Goal: Task Accomplishment & Management: Complete application form

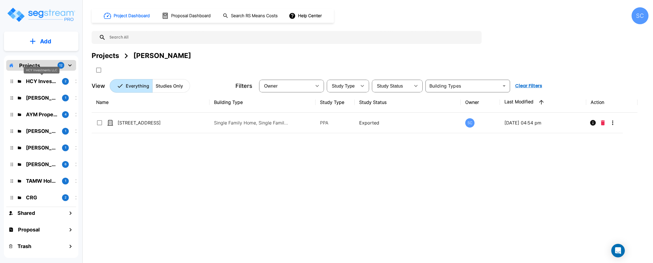
click at [34, 83] on p "HCY Investments LLC" at bounding box center [42, 82] width 32 height 8
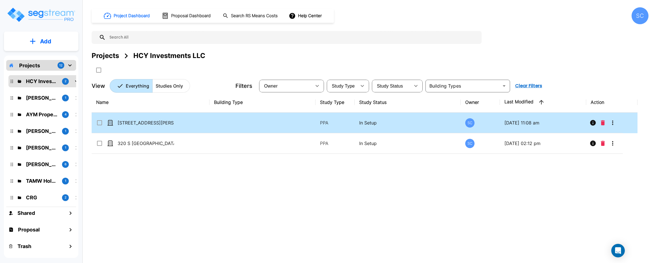
click at [182, 119] on td "1054 Blaine Dr" at bounding box center [151, 123] width 118 height 21
checkbox input "true"
click at [182, 119] on td "1054 Blaine Dr" at bounding box center [151, 123] width 118 height 21
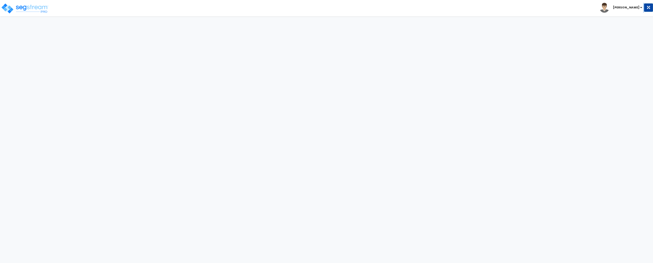
click at [178, 25] on html "Toggle navigation [PERSON_NAME]" at bounding box center [326, 12] width 653 height 25
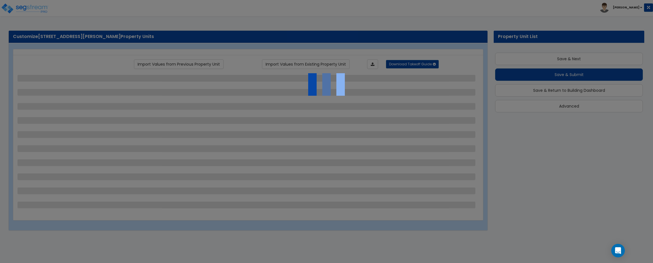
scroll to position [8, 0]
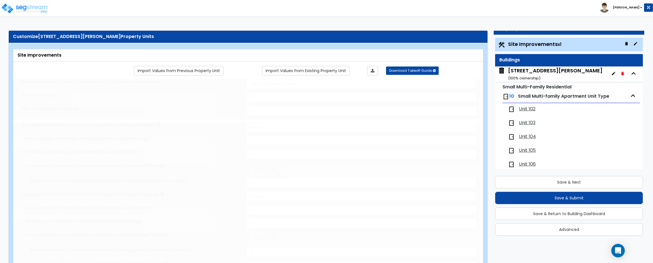
select select "2"
type input "19602"
select select "2"
type input "6450"
radio input "true"
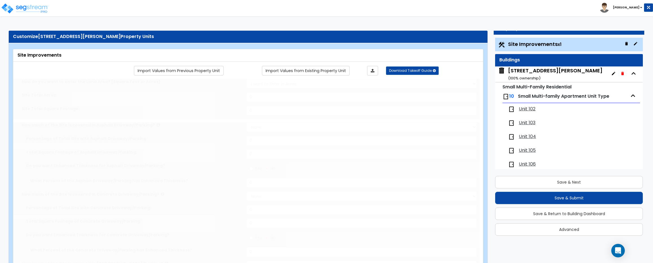
select select "2"
type input "262"
select select "1"
radio input "true"
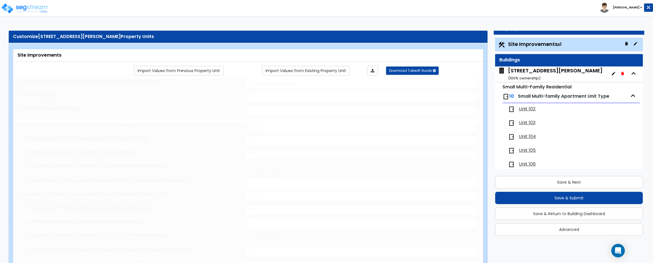
select select "1"
type input "402"
radio input "true"
type input "51"
type input "1"
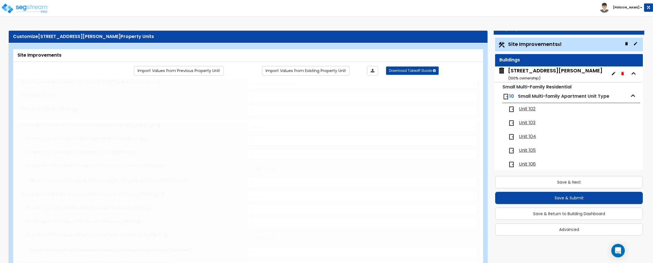
radio input "true"
type input "210"
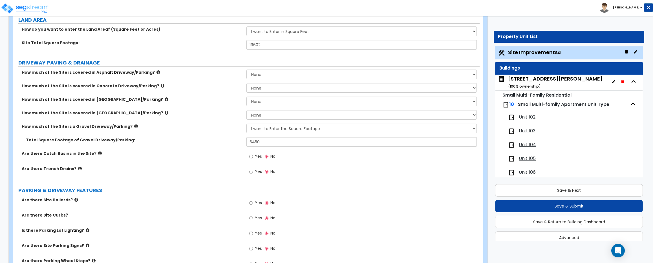
scroll to position [0, 0]
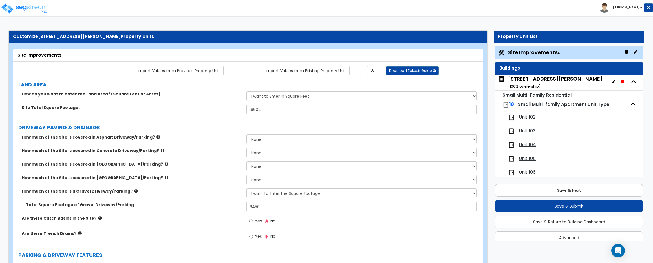
click at [525, 116] on span "Unit 102" at bounding box center [527, 117] width 17 height 6
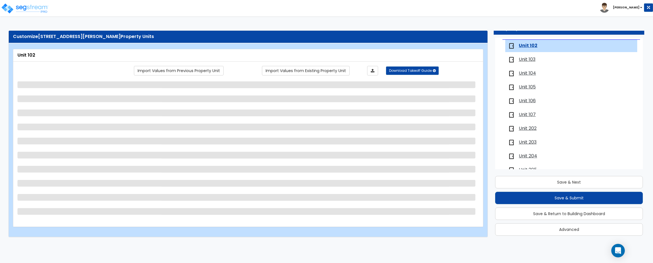
scroll to position [65, 0]
select select "1"
select select "7"
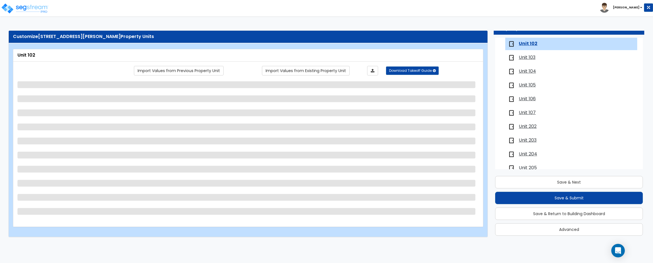
select select "2"
select select "3"
select select "2"
select select "5"
select select "2"
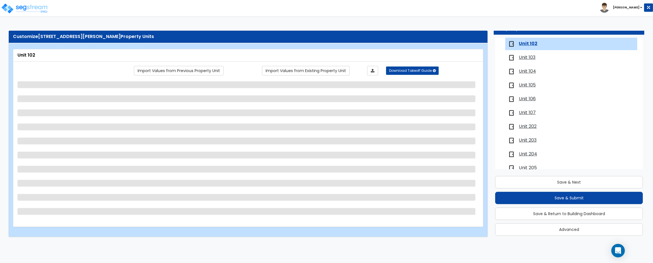
select select "1"
select select "6"
select select "1"
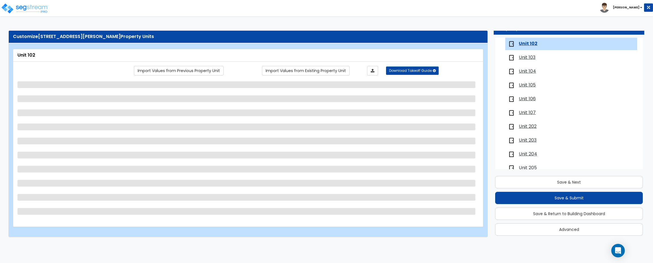
select select "1"
select select "2"
select select "7"
select select "2"
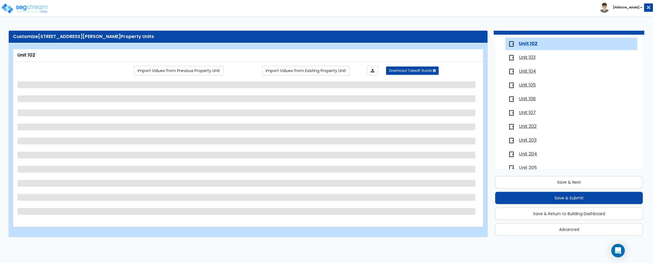
select select "2"
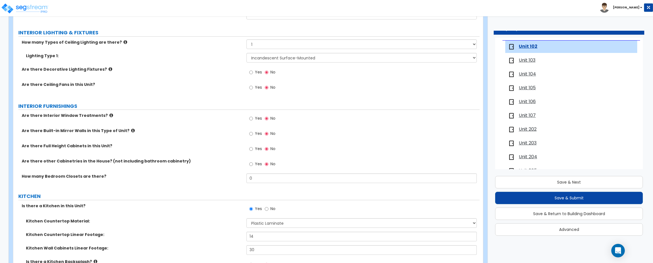
scroll to position [0, 0]
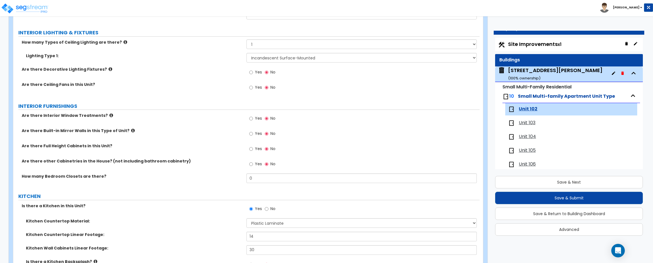
click at [543, 41] on span "Site Improvements x1" at bounding box center [534, 44] width 53 height 7
select select "2"
select select "1"
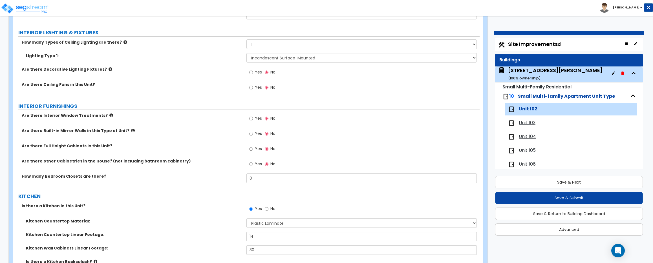
select select "1"
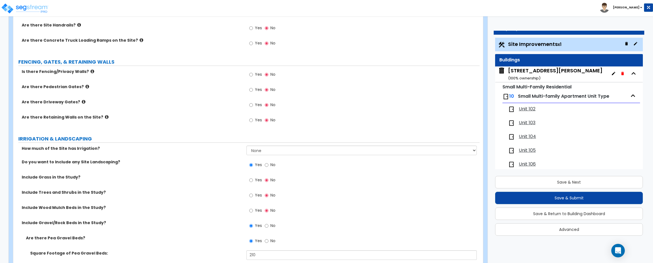
scroll to position [657, 0]
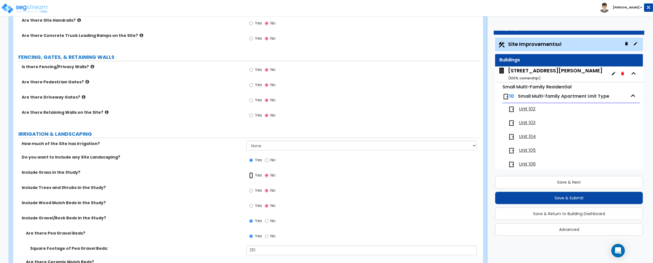
click at [251, 176] on input "Yes" at bounding box center [251, 176] width 4 height 6
radio input "true"
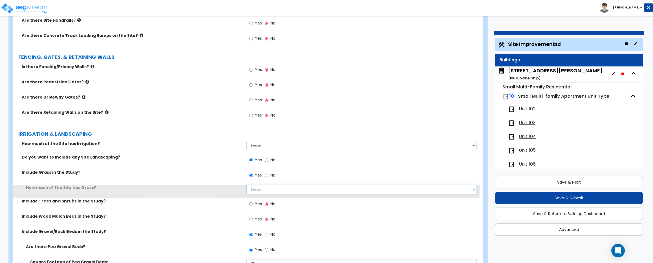
click at [263, 191] on select "None I want to Enter an Approximate Percentage I want to Enter the Square Foota…" at bounding box center [361, 190] width 230 height 10
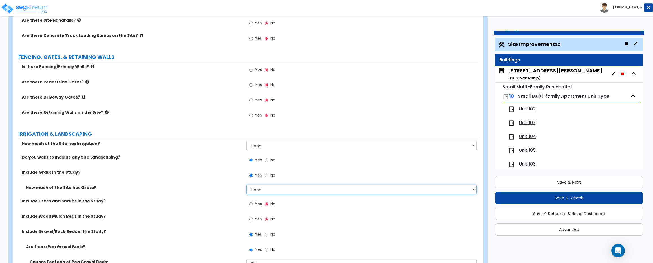
select select "2"
click at [246, 185] on select "None I want to Enter an Approximate Percentage I want to Enter the Square Foota…" at bounding box center [361, 190] width 230 height 10
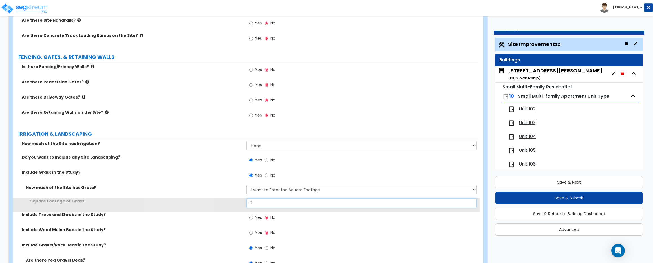
click at [286, 203] on input "0" at bounding box center [361, 203] width 230 height 10
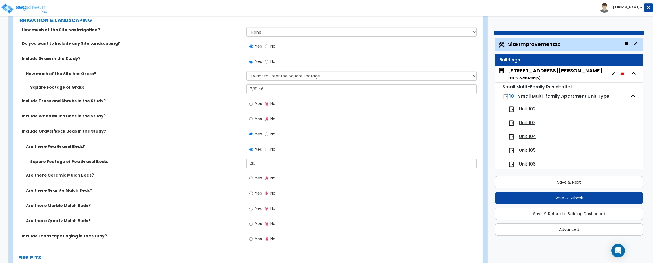
scroll to position [771, 0]
click at [275, 90] on input "7,311.46" at bounding box center [361, 89] width 230 height 10
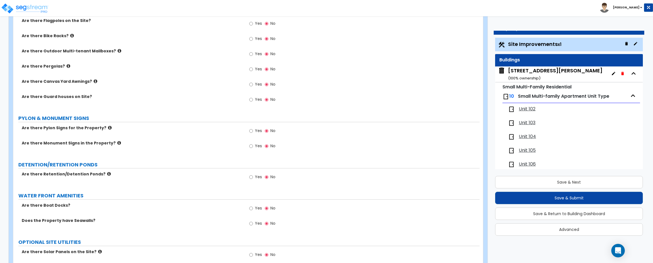
scroll to position [1050, 0]
type input "7,101.46"
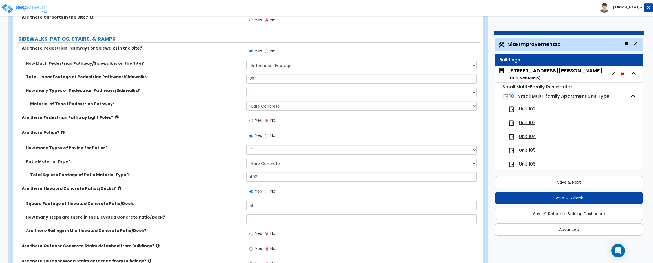
scroll to position [386, 0]
click at [251, 235] on input "Yes" at bounding box center [251, 234] width 4 height 6
radio input "true"
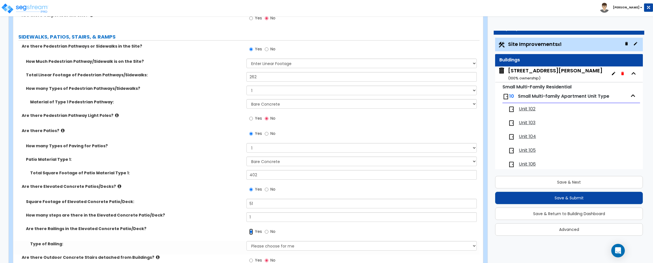
scroll to position [388, 0]
click at [272, 244] on select "Please choose for me Steel Aluminum Wood" at bounding box center [361, 246] width 230 height 10
select select "3"
click at [246, 241] on select "Please choose for me Steel Aluminum Wood" at bounding box center [361, 246] width 230 height 10
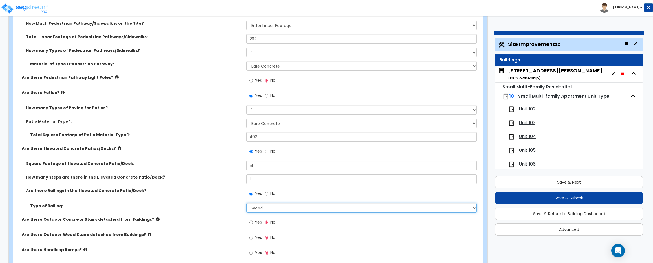
scroll to position [435, 0]
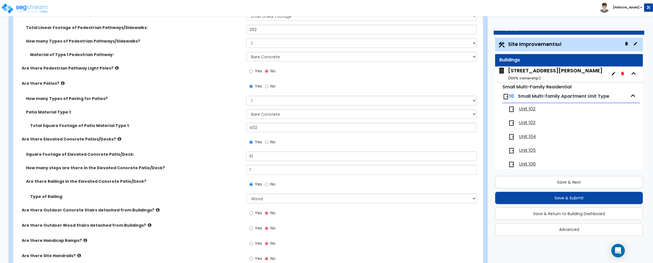
click at [148, 227] on icon at bounding box center [150, 225] width 4 height 4
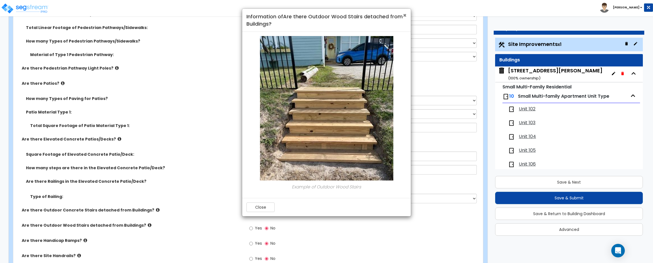
click at [405, 16] on span "×" at bounding box center [405, 15] width 4 height 8
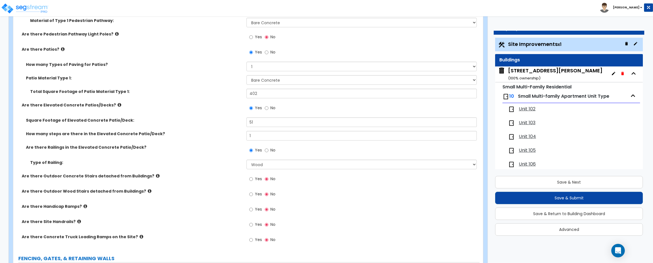
scroll to position [476, 0]
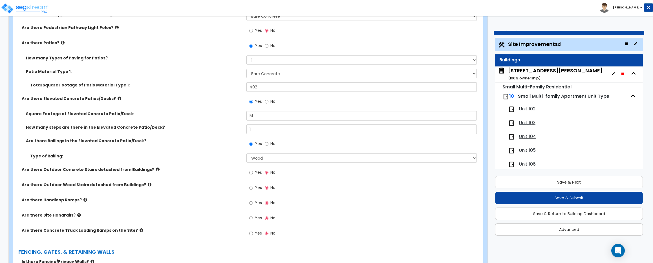
click at [77, 215] on icon at bounding box center [79, 215] width 4 height 4
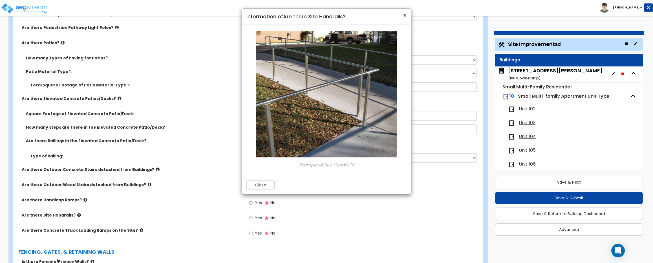
click at [406, 16] on span "×" at bounding box center [405, 15] width 4 height 8
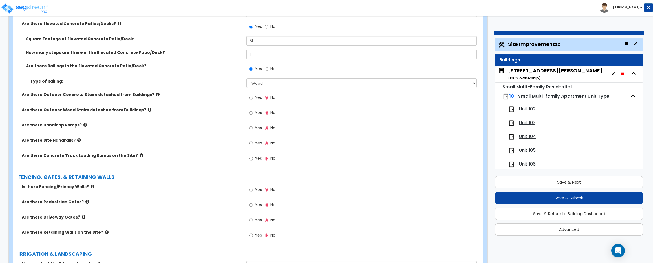
scroll to position [564, 0]
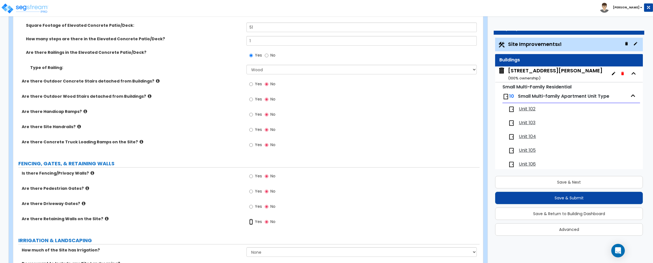
click at [251, 223] on input "Yes" at bounding box center [251, 222] width 4 height 6
radio input "true"
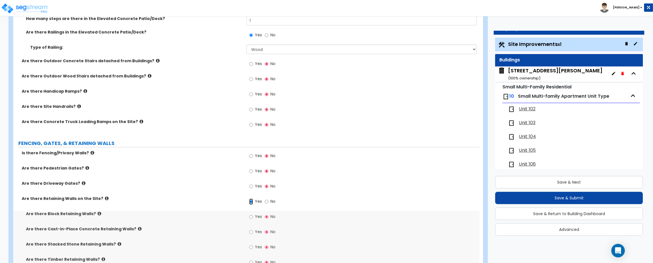
scroll to position [585, 0]
click at [252, 216] on input "Yes" at bounding box center [251, 217] width 4 height 6
radio input "true"
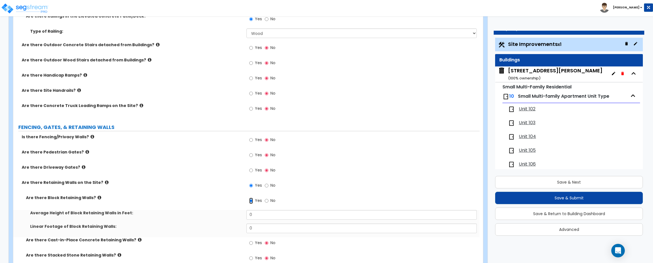
scroll to position [601, 0]
click at [262, 212] on input "0" at bounding box center [361, 215] width 230 height 10
click at [262, 213] on input "0" at bounding box center [361, 215] width 230 height 10
type input "3"
click at [263, 228] on input "0" at bounding box center [361, 229] width 230 height 10
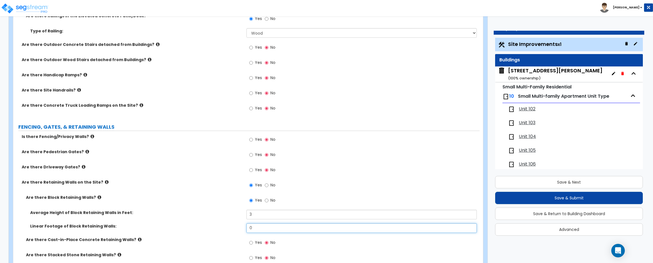
click at [263, 228] on input "0" at bounding box center [361, 229] width 230 height 10
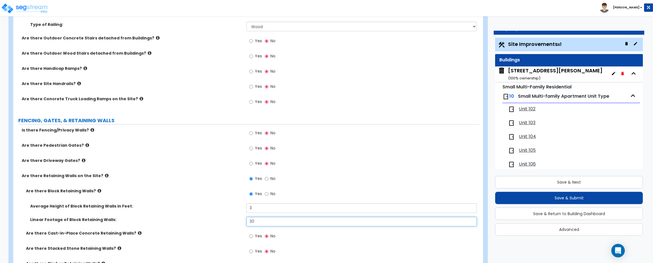
scroll to position [607, 0]
type input "30"
click at [132, 233] on label "Are there Cast-in-Place Concrete Retaining Walls?" at bounding box center [134, 233] width 216 height 6
click at [138, 233] on icon at bounding box center [140, 233] width 4 height 4
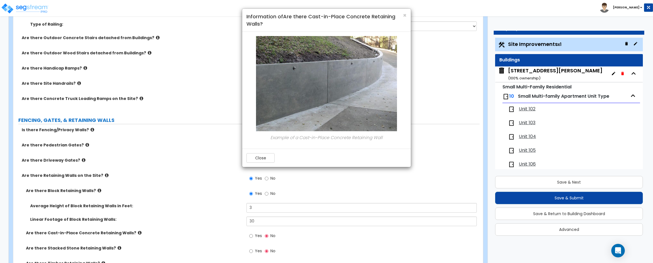
click at [132, 233] on div "× Information of Are there Cast-in-Place Concrete Retaining Walls? Example of a…" at bounding box center [326, 131] width 653 height 263
click at [101, 193] on div "× Information of Are there Cast-in-Place Concrete Retaining Walls? Example of a…" at bounding box center [326, 131] width 653 height 263
click at [95, 191] on div "× Information of Are there Cast-in-Place Concrete Retaining Walls? Example of a…" at bounding box center [326, 131] width 653 height 263
click at [272, 155] on button "Close" at bounding box center [260, 158] width 28 height 10
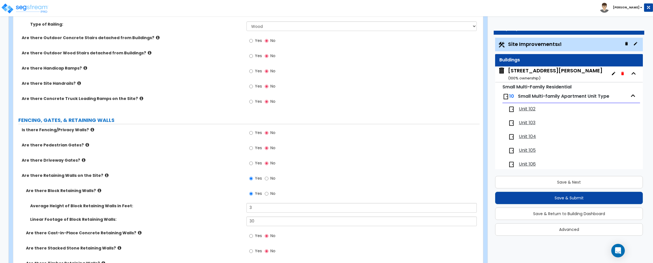
click at [98, 190] on icon at bounding box center [100, 191] width 4 height 4
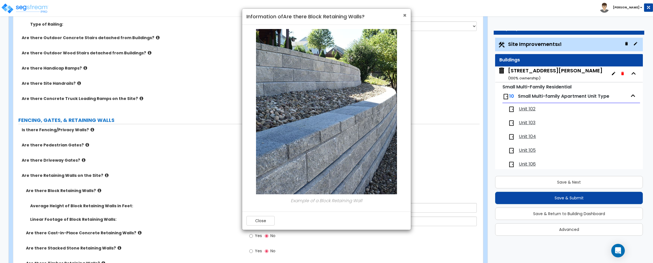
click at [405, 16] on span "×" at bounding box center [405, 15] width 4 height 8
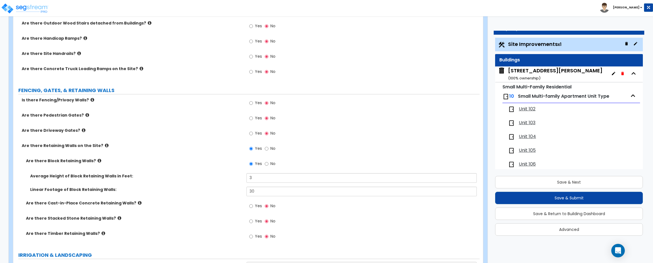
scroll to position [643, 0]
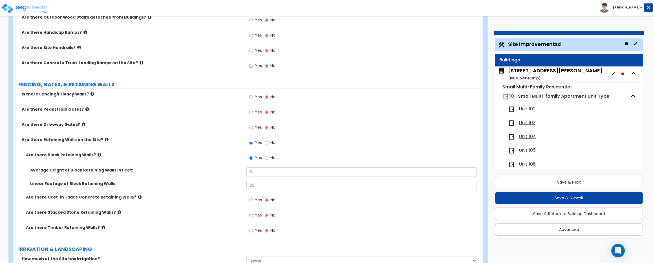
click at [118, 213] on icon at bounding box center [120, 212] width 4 height 4
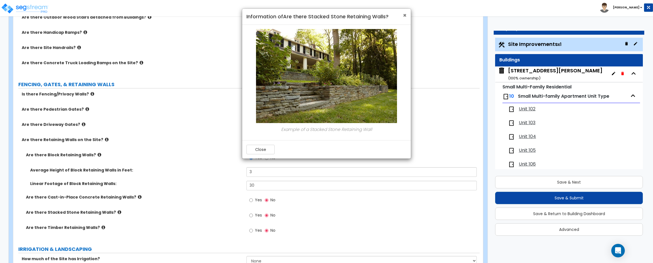
click at [404, 16] on span "×" at bounding box center [405, 15] width 4 height 8
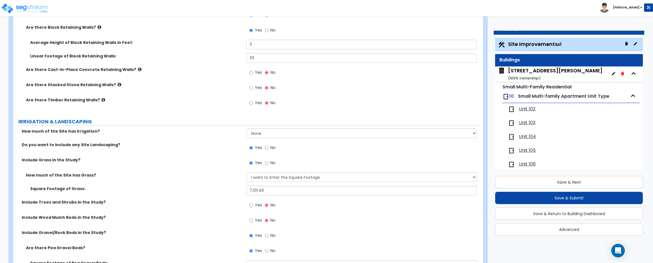
scroll to position [772, 0]
click at [251, 205] on input "Yes" at bounding box center [251, 205] width 4 height 6
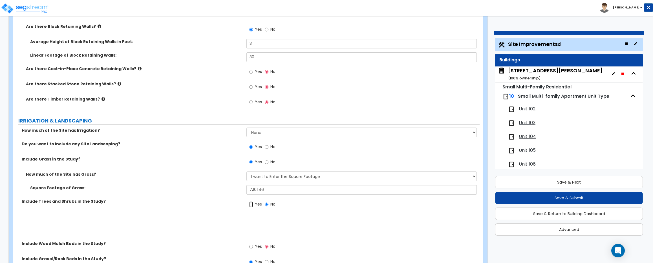
radio input "true"
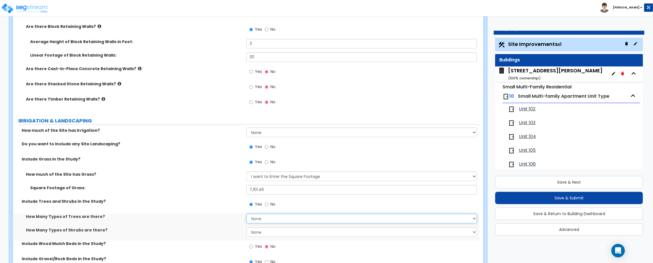
click at [261, 217] on select "None 1 2 3" at bounding box center [361, 219] width 230 height 10
click at [246, 214] on select "None 1 2 3" at bounding box center [361, 219] width 230 height 10
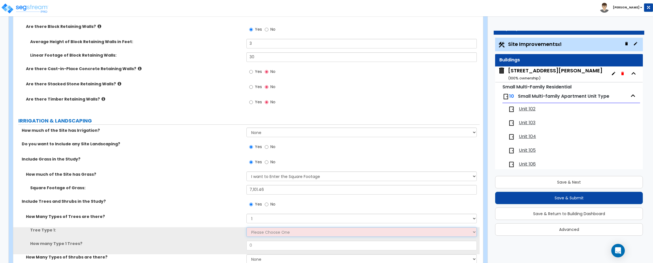
click at [264, 233] on select "Please Choose One Honey Locust Planetree Poplar Elm Hawthorn Linden Maple Red M…" at bounding box center [361, 232] width 230 height 10
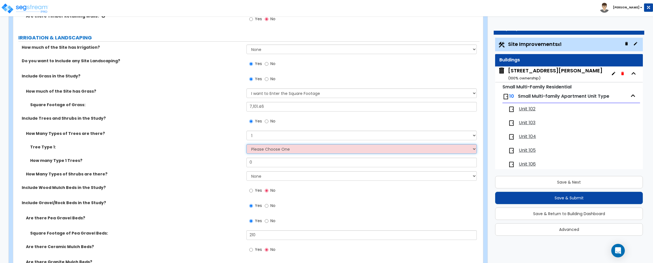
scroll to position [858, 0]
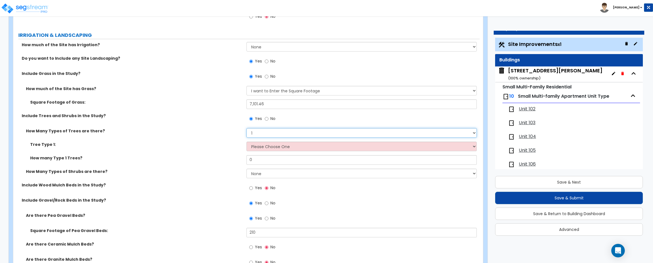
click at [268, 131] on select "None 1 2 3" at bounding box center [361, 133] width 230 height 10
select select "0"
click at [246, 128] on select "None 1 2 3" at bounding box center [361, 133] width 230 height 10
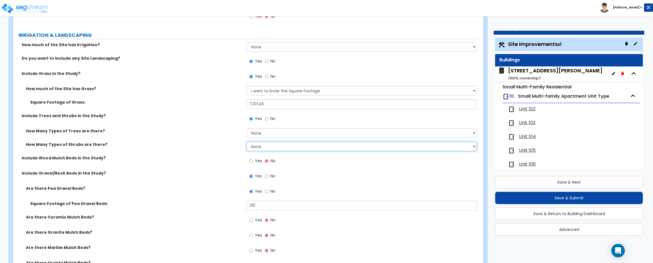
click at [262, 146] on select "None 1 2 3" at bounding box center [361, 147] width 230 height 10
select select "1"
click at [246, 142] on select "None 1 2 3" at bounding box center [361, 147] width 230 height 10
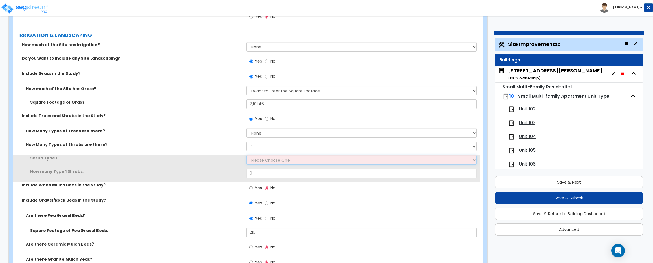
click at [264, 159] on select "Please Choose One Arborvitae Azalea Yew Boxwood Juniper Holly Cotoneaster Euony…" at bounding box center [361, 160] width 230 height 10
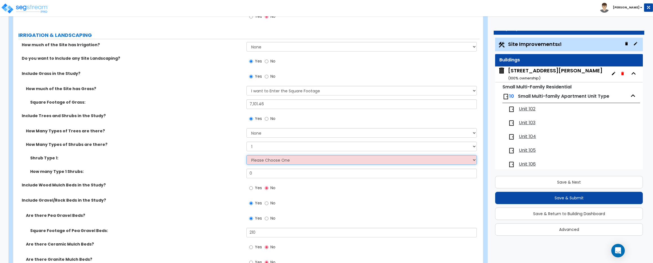
select select "4"
click at [246, 155] on select "Please Choose One Arborvitae Azalea Yew Boxwood Juniper Holly Cotoneaster Euony…" at bounding box center [361, 160] width 230 height 10
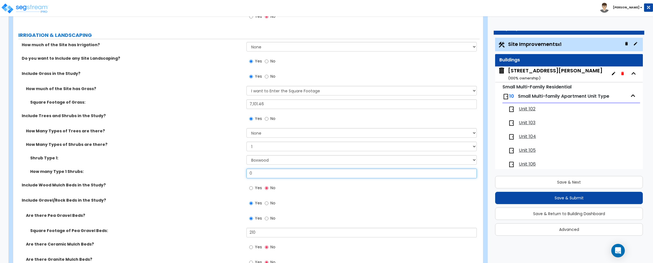
click at [265, 175] on input "0" at bounding box center [361, 174] width 230 height 10
type input "1"
click at [194, 173] on label "How many Type 1 Shrubs:" at bounding box center [136, 172] width 212 height 6
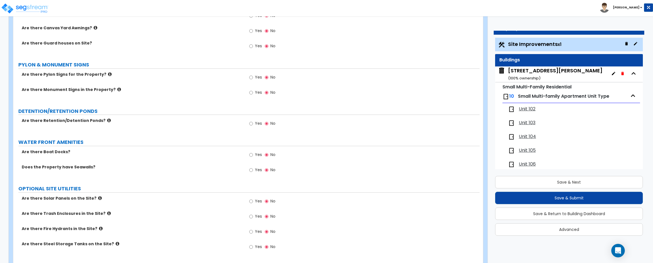
scroll to position [1277, 0]
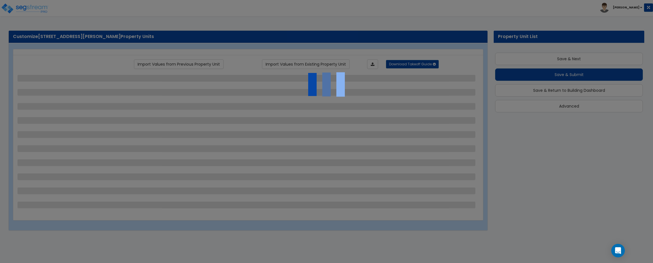
scroll to position [8, 0]
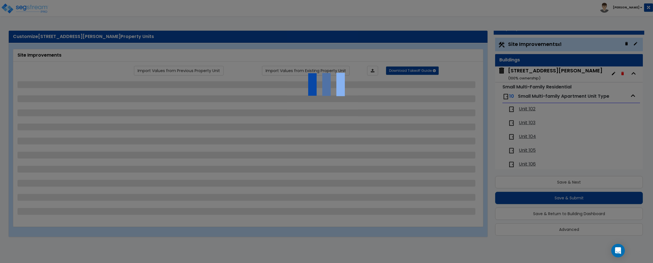
select select "2"
select select "1"
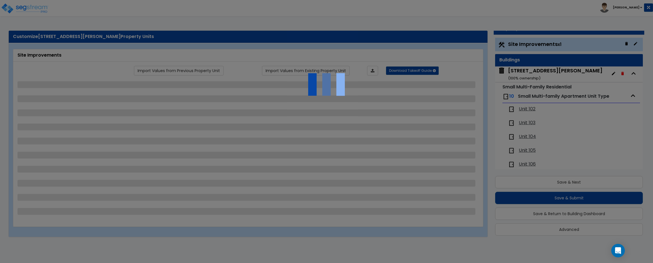
select select "1"
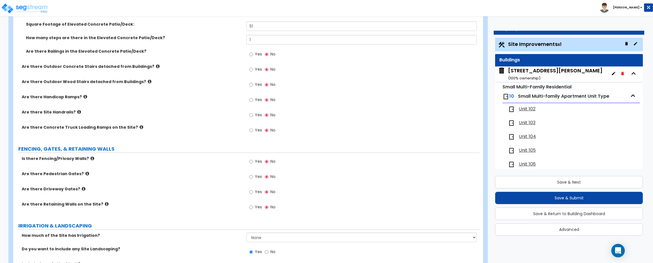
scroll to position [565, 0]
click at [251, 208] on input "Yes" at bounding box center [251, 208] width 4 height 6
radio input "true"
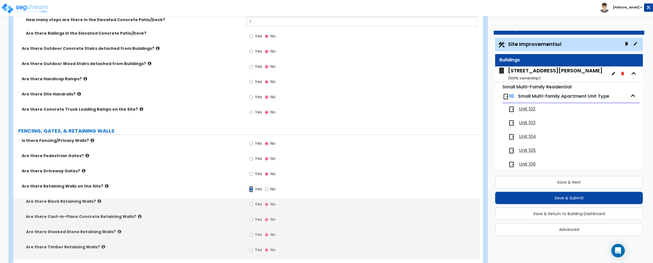
scroll to position [596, 0]
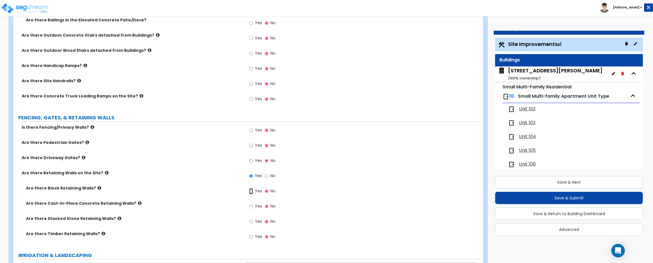
click at [253, 191] on input "Yes" at bounding box center [251, 191] width 4 height 6
radio input "true"
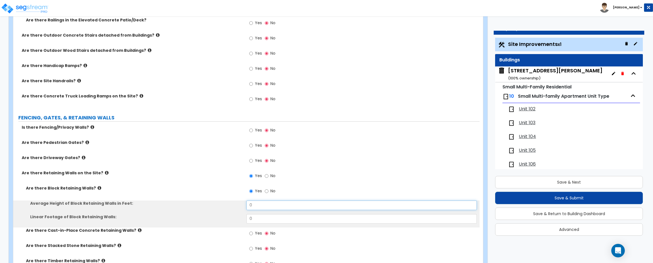
click at [254, 207] on input "0" at bounding box center [361, 206] width 230 height 10
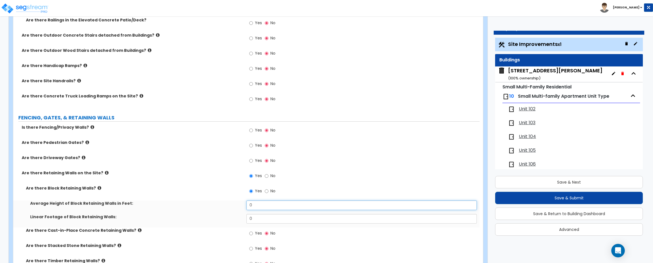
click at [254, 207] on input "0" at bounding box center [361, 206] width 230 height 10
type input "3"
click at [260, 222] on input "0" at bounding box center [361, 219] width 230 height 10
type input "30"
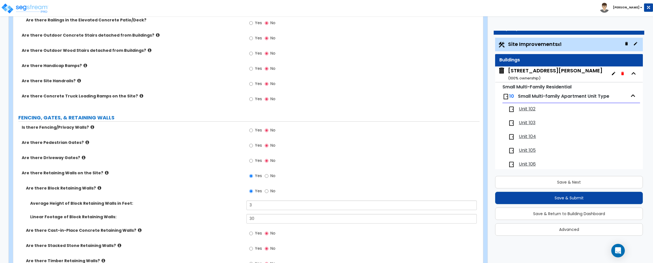
click at [210, 166] on div "Are there Driveway Gates? Yes No" at bounding box center [246, 162] width 466 height 15
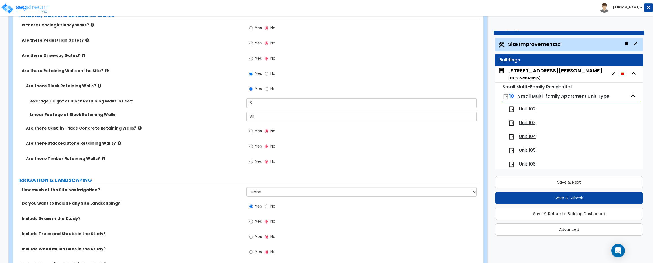
scroll to position [701, 0]
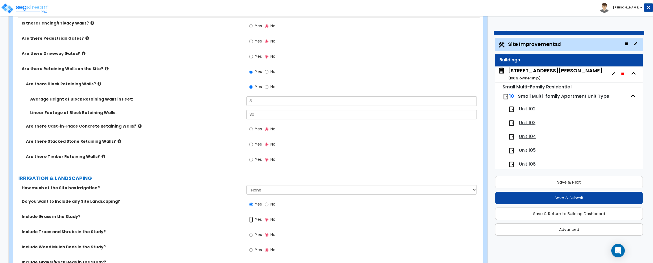
click at [252, 220] on input "Yes" at bounding box center [251, 220] width 4 height 6
radio input "true"
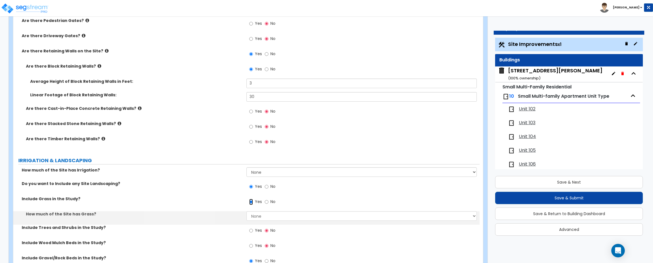
scroll to position [716, 0]
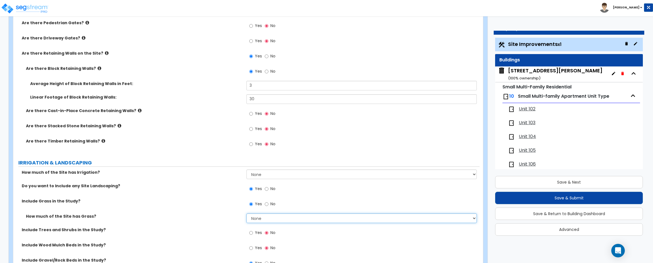
click at [276, 220] on select "None I want to Enter an Approximate Percentage I want to Enter the Square Foota…" at bounding box center [361, 219] width 230 height 10
select select "2"
click at [246, 214] on select "None I want to Enter an Approximate Percentage I want to Enter the Square Foota…" at bounding box center [361, 219] width 230 height 10
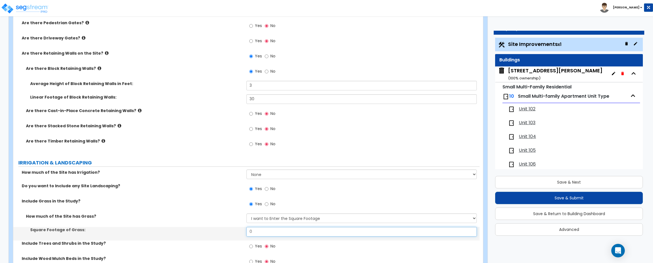
click at [270, 233] on input "0" at bounding box center [361, 232] width 230 height 10
type input "7,101.46"
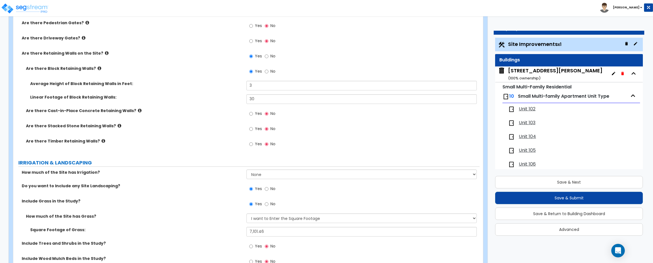
click at [125, 228] on label "Square Footage of Grass:" at bounding box center [136, 230] width 212 height 6
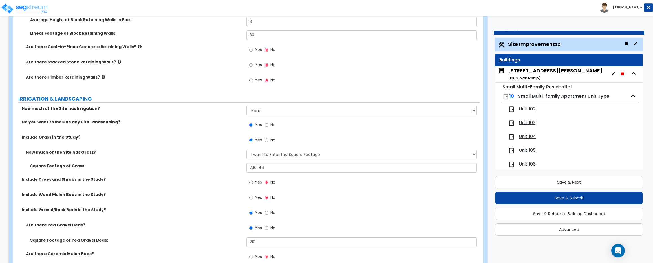
scroll to position [788, 0]
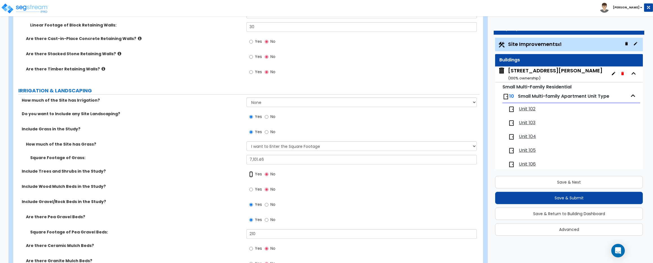
click at [253, 174] on input "Yes" at bounding box center [251, 174] width 4 height 6
radio input "true"
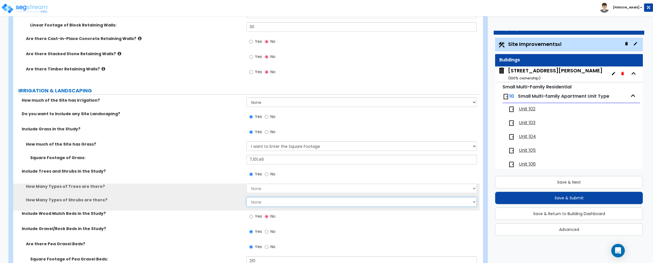
click at [260, 206] on select "None 1 2 3" at bounding box center [361, 202] width 230 height 10
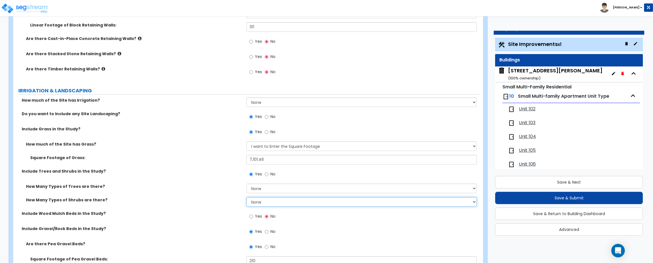
select select "1"
click at [246, 197] on select "None 1 2 3" at bounding box center [361, 202] width 230 height 10
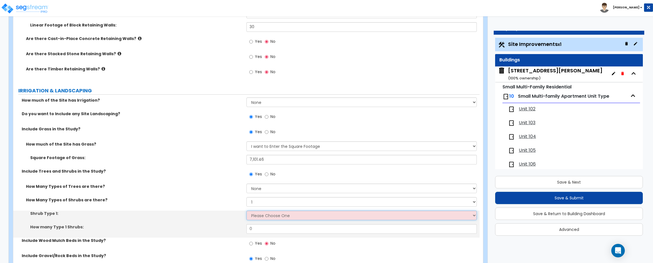
click at [257, 220] on select "Please Choose One Arborvitae Azalea Yew Boxwood Juniper Holly Cotoneaster Euony…" at bounding box center [361, 216] width 230 height 10
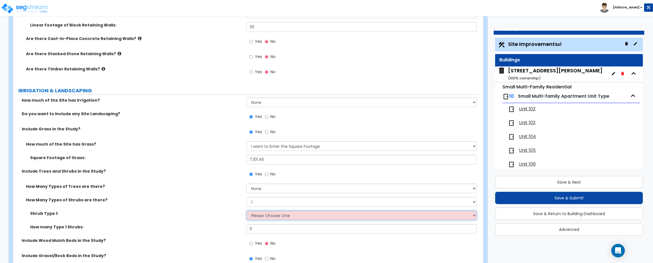
select select "4"
click at [246, 211] on select "Please Choose One Arborvitae Azalea Yew Boxwood Juniper Holly Cotoneaster Euony…" at bounding box center [361, 216] width 230 height 10
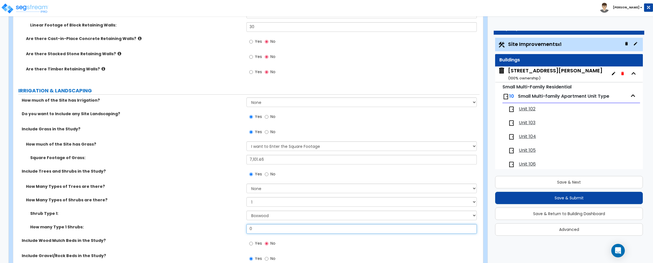
click at [259, 228] on input "0" at bounding box center [361, 229] width 230 height 10
type input "1"
click at [192, 204] on div "How Many Types of Shrubs are there? None 1 2 3" at bounding box center [246, 204] width 466 height 14
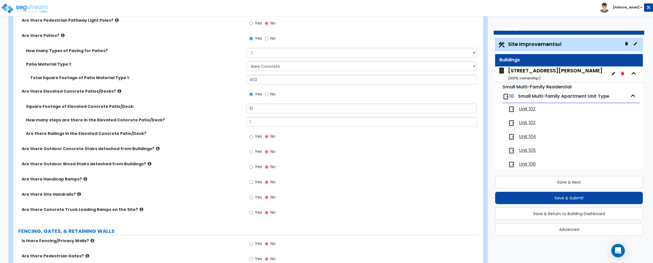
scroll to position [481, 0]
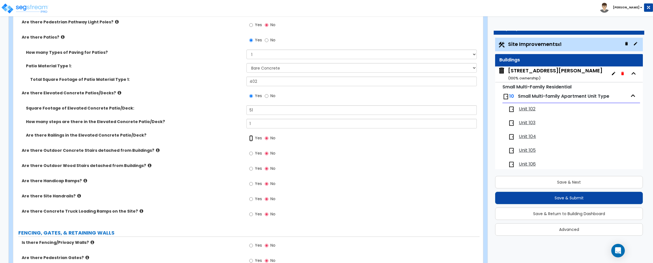
click at [251, 138] on input "Yes" at bounding box center [251, 138] width 4 height 6
radio input "true"
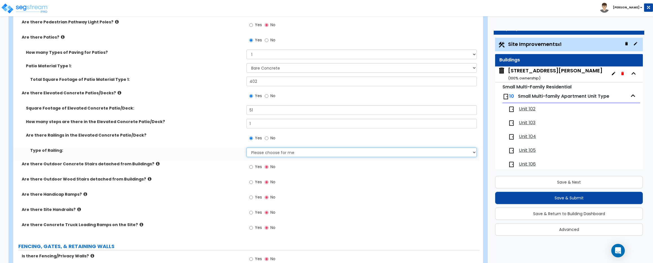
click at [257, 149] on select "Please choose for me Steel Aluminum Wood" at bounding box center [361, 153] width 230 height 10
select select "3"
click at [246, 148] on select "Please choose for me Steel Aluminum Wood" at bounding box center [361, 153] width 230 height 10
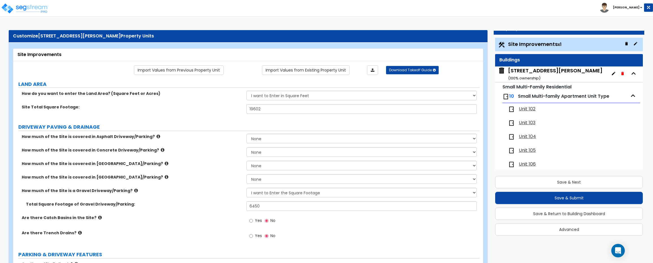
scroll to position [0, 0]
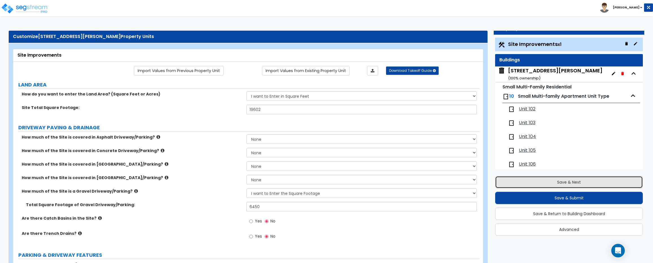
click at [563, 185] on button "Save & Next" at bounding box center [569, 182] width 148 height 12
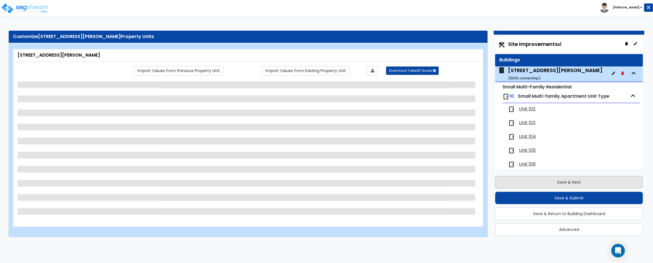
scroll to position [29, 0]
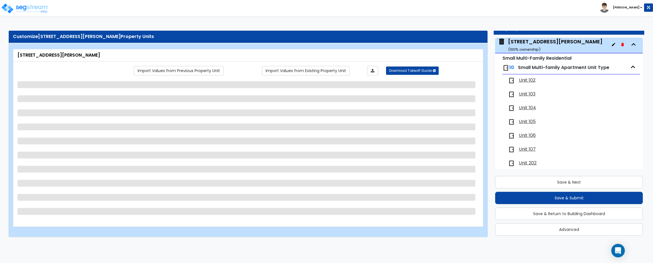
select select "2"
select select "7"
select select "2"
select select "1"
select select "2"
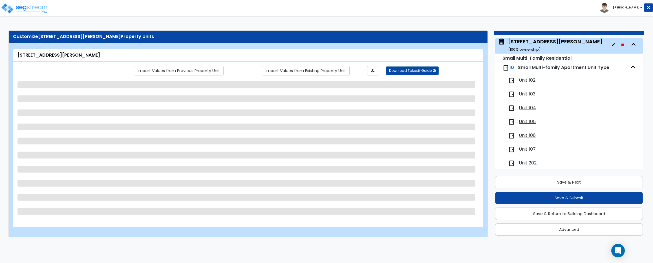
select select "4"
select select "6"
select select "1"
select select "2"
select select "1"
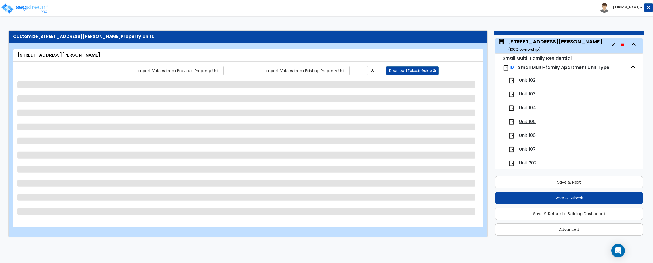
select select "1"
select select "7"
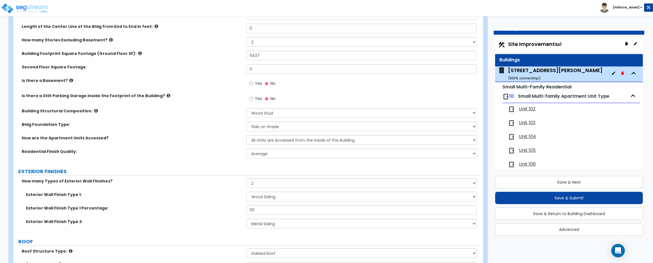
scroll to position [117, 0]
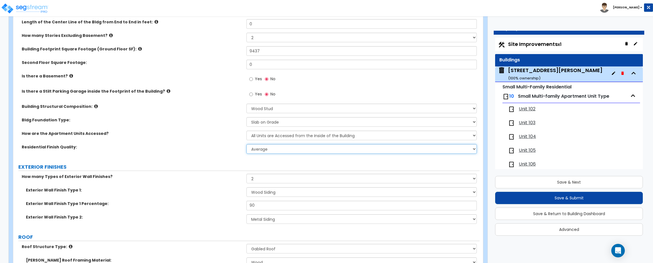
click at [264, 148] on select "Low Average High" at bounding box center [361, 149] width 230 height 10
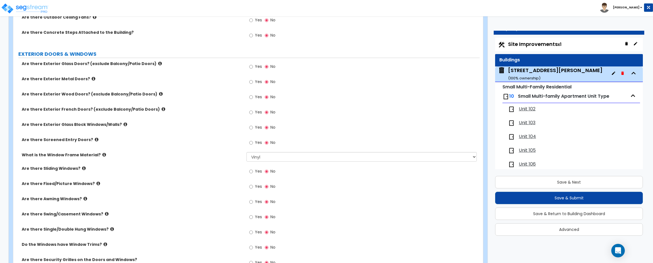
scroll to position [610, 0]
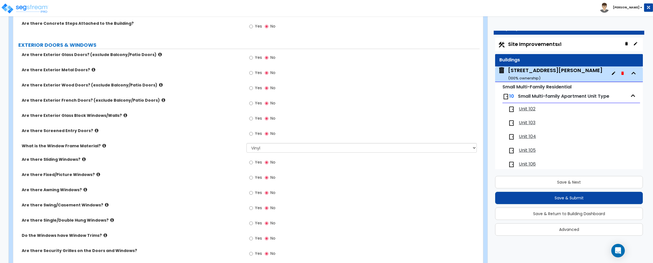
click at [153, 88] on div "Are there Exterior Wood Doors? (exclude Balcony/Patio Doors) Yes No" at bounding box center [246, 89] width 466 height 15
click at [159, 86] on icon at bounding box center [161, 85] width 4 height 4
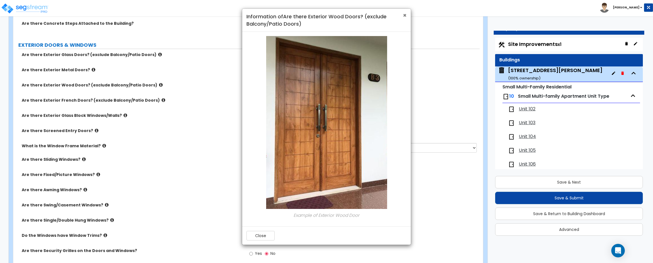
click at [406, 15] on span "×" at bounding box center [405, 15] width 4 height 8
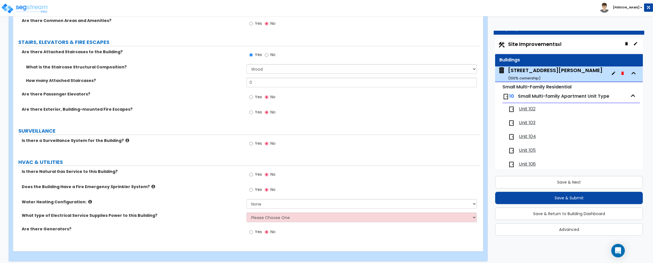
scroll to position [907, 0]
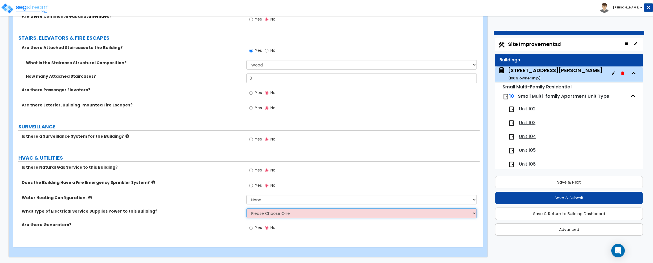
click at [273, 211] on select "Please Choose One Overhead Underground" at bounding box center [361, 214] width 230 height 10
select select "1"
click at [246, 209] on select "Please Choose One Overhead Underground" at bounding box center [361, 214] width 230 height 10
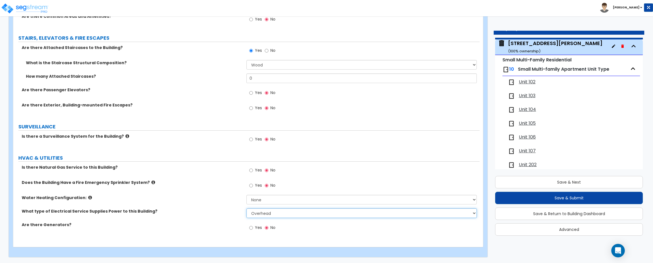
scroll to position [29, 0]
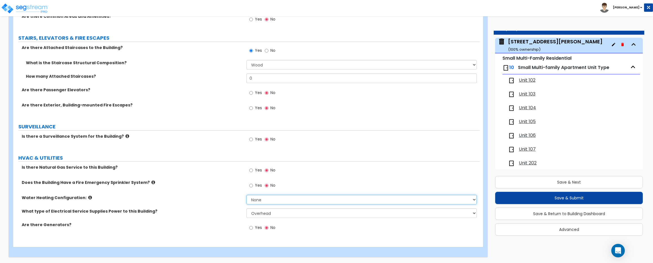
click at [289, 202] on select "None Water Heater for Multiple Units Water Heater for Individual Units" at bounding box center [361, 200] width 230 height 10
select select "1"
click at [246, 195] on select "None Water Heater for Multiple Units Water Heater for Individual Units" at bounding box center [361, 200] width 230 height 10
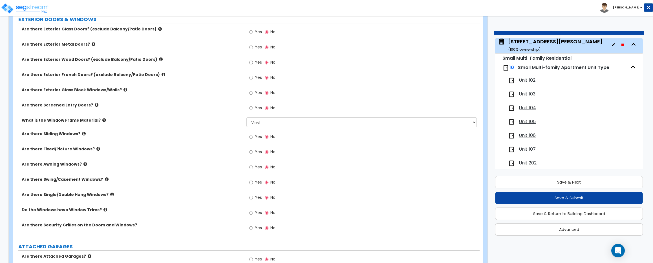
scroll to position [629, 0]
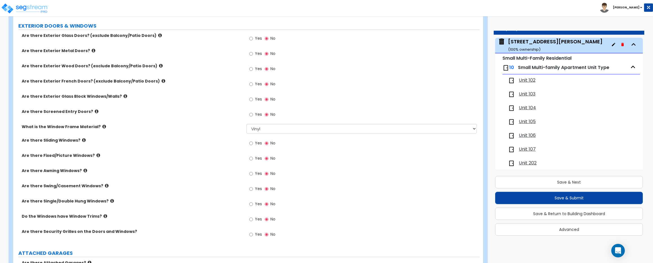
click at [92, 50] on icon at bounding box center [94, 50] width 4 height 4
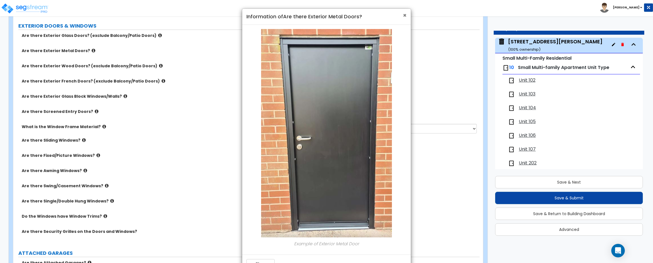
click at [405, 14] on span "×" at bounding box center [405, 15] width 4 height 8
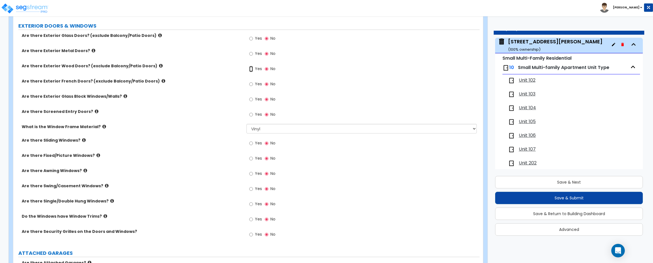
click at [252, 70] on input "Yes" at bounding box center [251, 69] width 4 height 6
radio input "true"
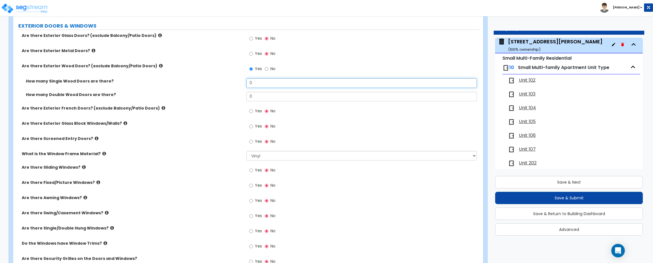
click at [266, 84] on input "0" at bounding box center [361, 83] width 230 height 10
type input "10"
click at [201, 78] on div "Are there Exterior Wood Doors? (exclude Balcony/Patio Doors) Yes No" at bounding box center [246, 70] width 466 height 15
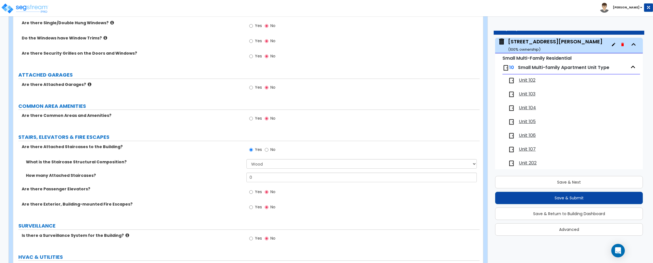
scroll to position [934, 0]
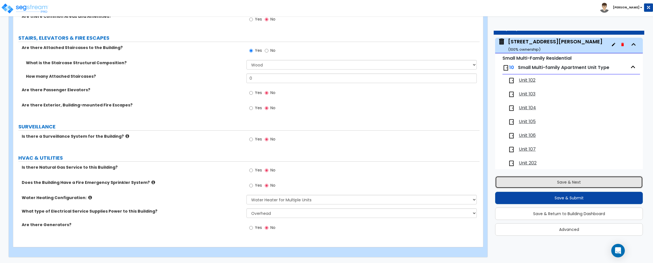
click at [559, 181] on button "Save & Next" at bounding box center [569, 182] width 148 height 12
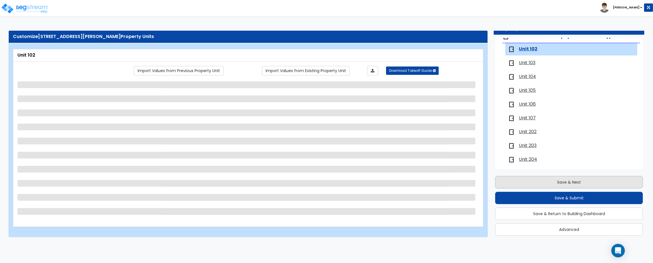
scroll to position [65, 0]
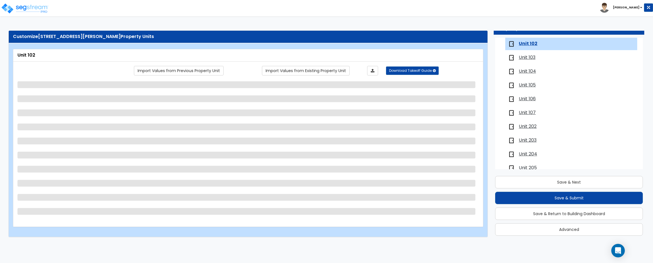
select select "1"
select select "7"
select select "2"
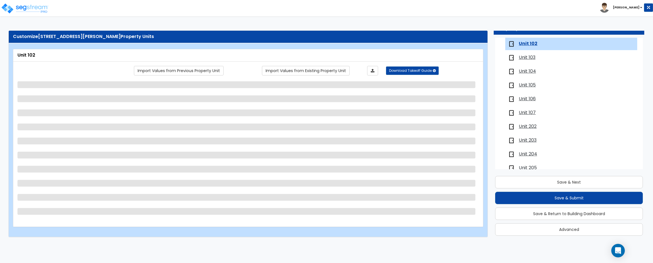
select select "3"
select select "2"
select select "5"
select select "2"
select select "1"
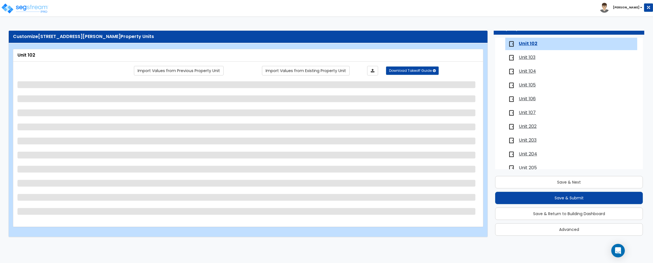
select select "1"
select select "6"
select select "1"
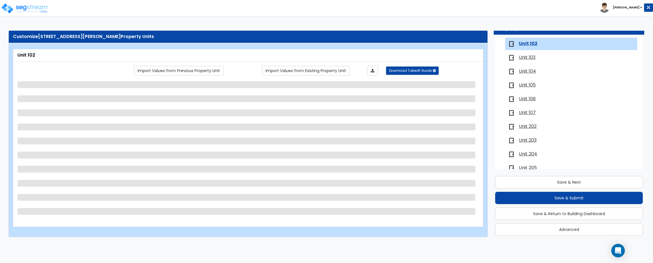
select select "2"
select select "7"
select select "2"
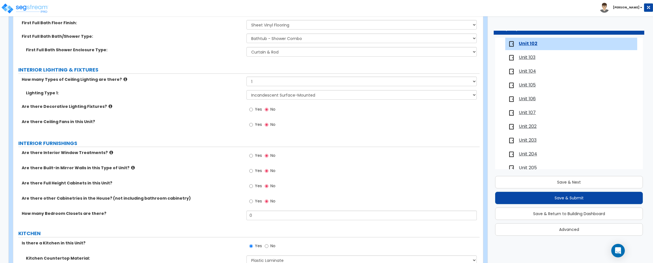
scroll to position [421, 0]
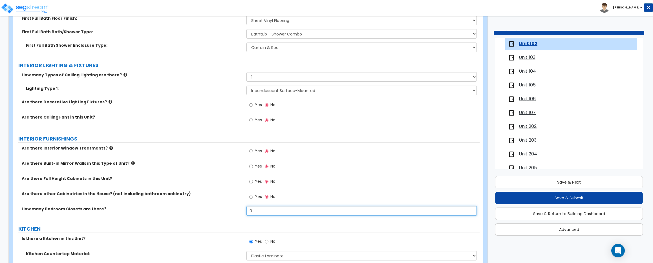
click at [277, 211] on input "0" at bounding box center [361, 211] width 230 height 10
type input "2"
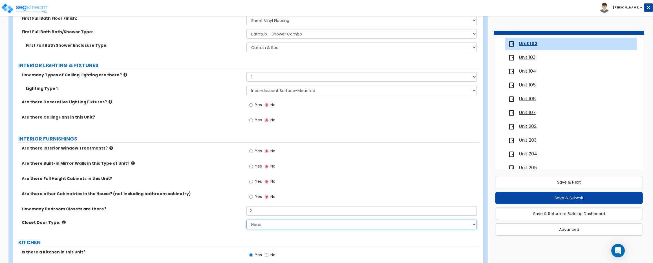
click at [268, 226] on select "None Bi-fold Louvered Doors Bi-fold Panel Doors Sliding Doors Hinged Wood Door" at bounding box center [361, 225] width 230 height 10
select select "3"
click at [246, 220] on select "None Bi-fold Louvered Doors Bi-fold Panel Doors Sliding Doors Hinged Wood Door" at bounding box center [361, 225] width 230 height 10
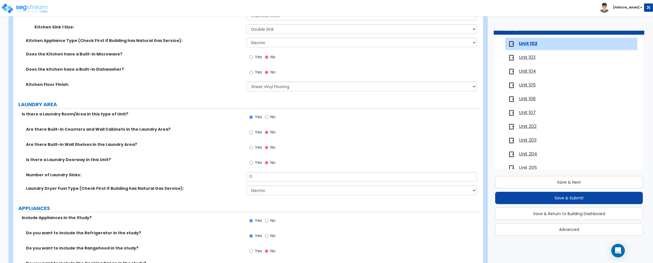
scroll to position [760, 0]
click at [267, 117] on input "No" at bounding box center [267, 117] width 4 height 6
radio input "false"
radio input "true"
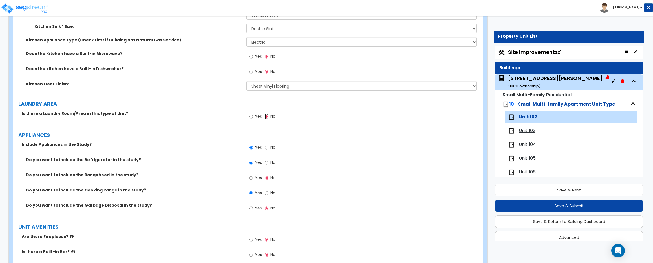
scroll to position [0, 0]
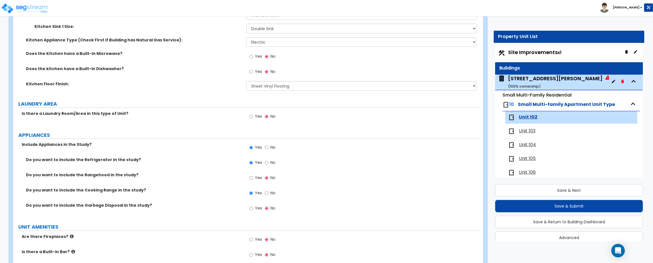
click at [538, 78] on div "1054 W Blaine Drive ( 100 % ownership)" at bounding box center [555, 82] width 94 height 14
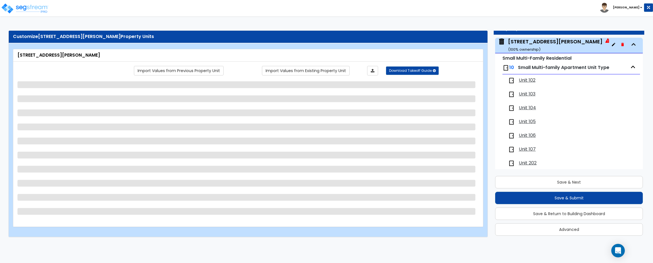
select select "2"
select select "7"
select select "2"
select select "1"
select select "2"
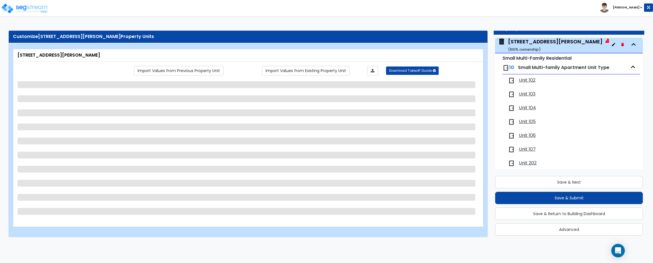
select select "4"
select select "6"
select select "1"
select select "2"
select select "1"
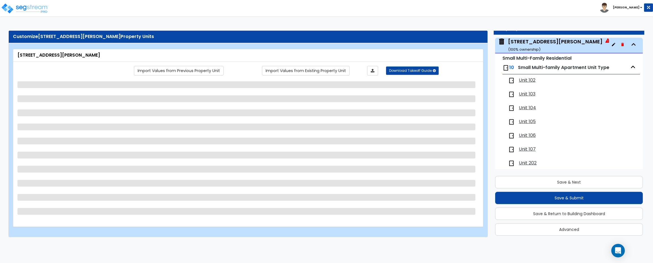
select select "1"
select select "7"
select select "1"
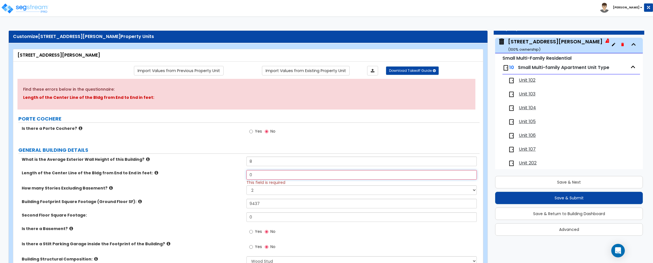
click at [257, 177] on input "0" at bounding box center [361, 175] width 230 height 10
type input "87"
click at [195, 171] on label "Length of the Center Line of the Bldg from End to End in feet:" at bounding box center [132, 173] width 220 height 6
click at [265, 182] on span "This field is required" at bounding box center [265, 183] width 39 height 6
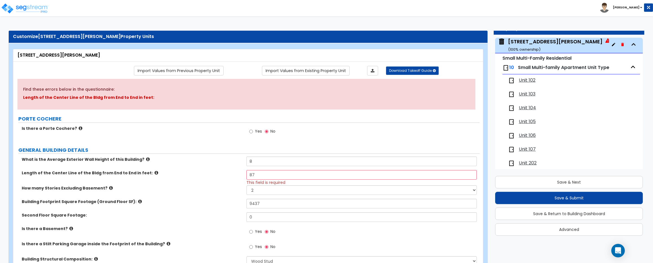
click at [154, 173] on icon at bounding box center [156, 173] width 4 height 4
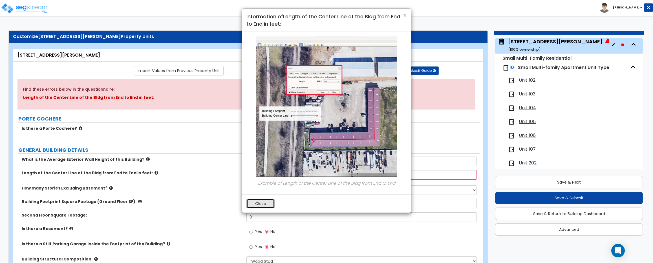
click at [272, 203] on button "Close" at bounding box center [260, 204] width 28 height 10
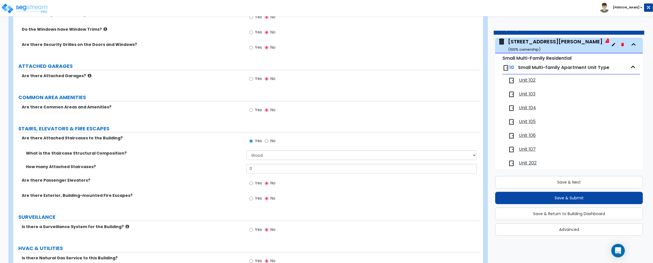
scroll to position [879, 0]
click at [251, 109] on input "Yes" at bounding box center [251, 110] width 4 height 6
radio input "true"
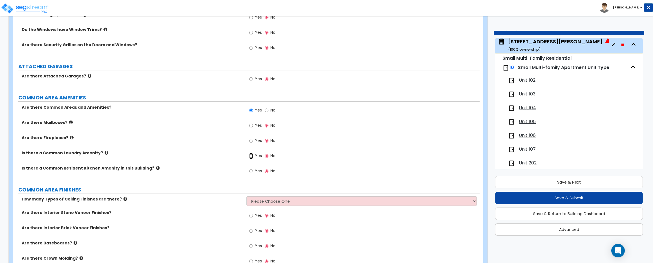
click at [252, 156] on input "Yes" at bounding box center [251, 156] width 4 height 6
radio input "true"
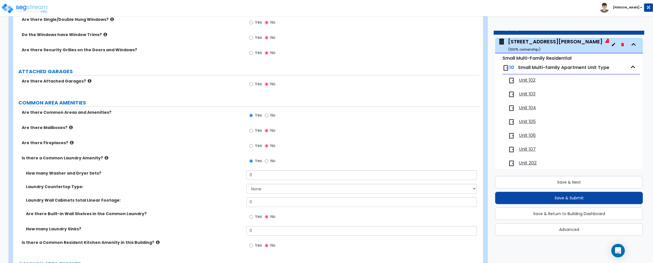
scroll to position [885, 0]
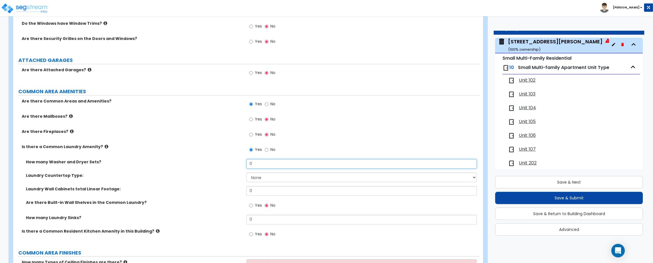
click at [279, 165] on input "0" at bounding box center [361, 164] width 230 height 10
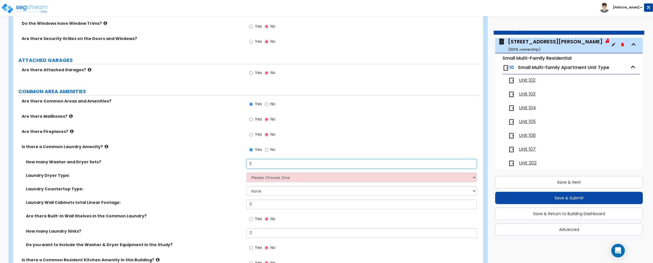
type input "5"
click at [285, 180] on select "Please Choose One Gas Electric" at bounding box center [361, 178] width 230 height 10
select select "2"
click at [246, 173] on select "Please Choose One Gas Electric" at bounding box center [361, 178] width 230 height 10
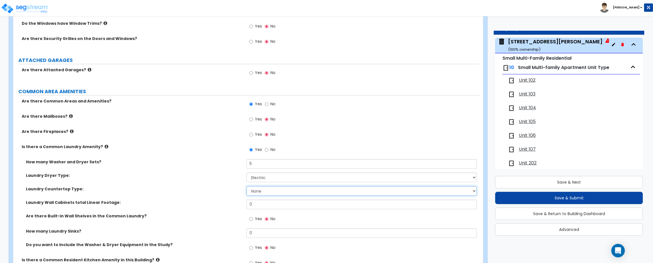
click at [273, 192] on select "None Plastic Laminate Solid Surface Stone Quartz Marble Tile Wood Stainless Ste…" at bounding box center [361, 191] width 230 height 10
click at [246, 186] on select "None Plastic Laminate Solid Surface Stone Quartz Marble Tile Wood Stainless Ste…" at bounding box center [361, 191] width 230 height 10
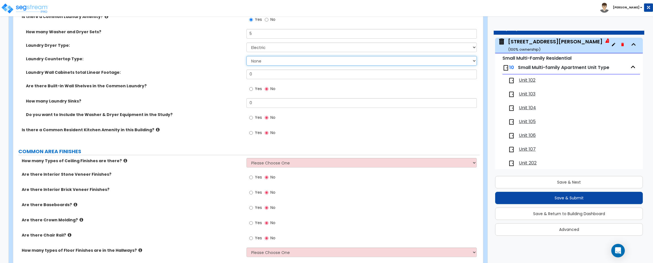
scroll to position [1075, 0]
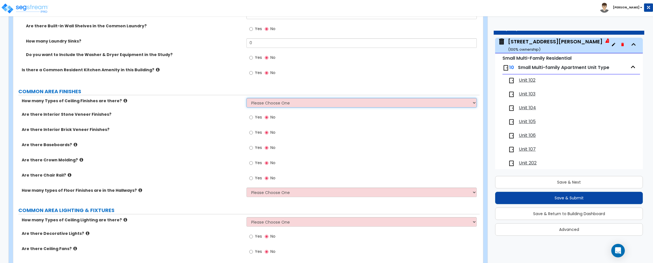
click at [269, 104] on select "Please Choose One 1 2 3" at bounding box center [361, 103] width 230 height 10
click at [246, 98] on select "Please Choose One 1 2 3" at bounding box center [361, 103] width 230 height 10
click at [283, 192] on select "Please Choose One 1 2 3 4" at bounding box center [361, 193] width 230 height 10
select select "1"
click at [246, 188] on select "Please Choose One 1 2 3 4" at bounding box center [361, 193] width 230 height 10
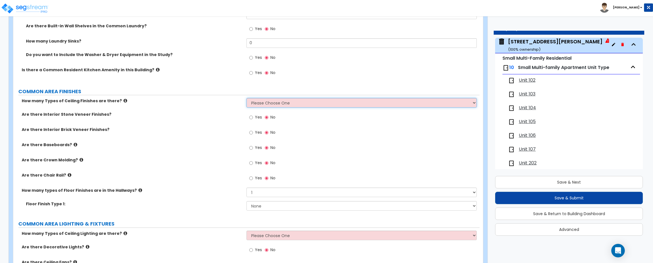
click at [280, 105] on select "Please Choose One 1 2 3" at bounding box center [361, 103] width 230 height 10
select select "1"
click at [246, 98] on select "Please Choose One 1 2 3" at bounding box center [361, 103] width 230 height 10
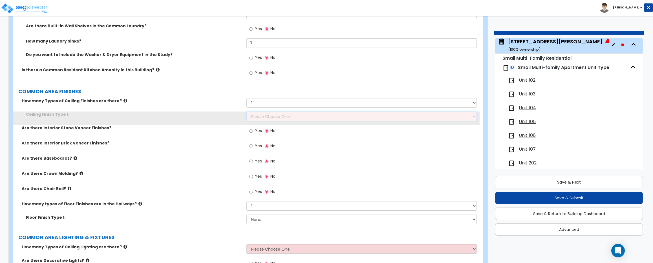
click at [275, 116] on select "Please Choose One Drywall Ceiling Open Ceiling Drop Ceiling" at bounding box center [361, 117] width 230 height 10
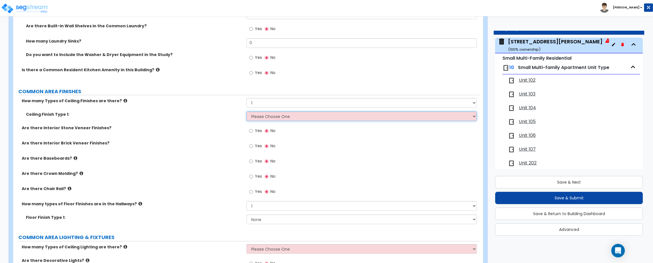
select select "1"
click at [246, 112] on select "Please Choose One Drywall Ceiling Open Ceiling Drop Ceiling" at bounding box center [361, 117] width 230 height 10
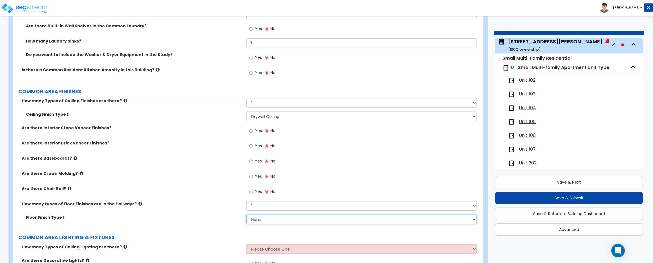
click at [277, 220] on select "None Tile Flooring Hardwood Flooring Resilient Laminate Flooring VCT Flooring S…" at bounding box center [361, 220] width 230 height 10
select select "3"
click at [246, 215] on select "None Tile Flooring Hardwood Flooring Resilient Laminate Flooring VCT Flooring S…" at bounding box center [361, 220] width 230 height 10
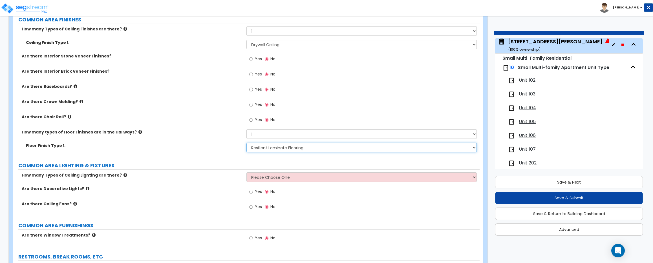
scroll to position [1172, 0]
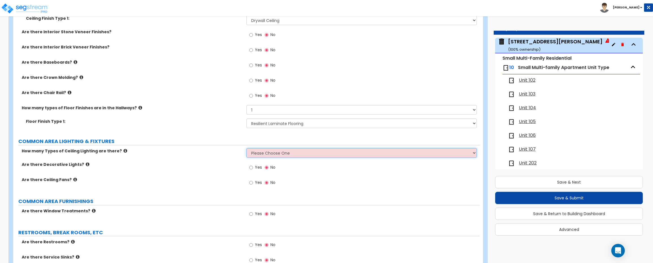
click at [262, 153] on select "Please Choose One 1 2 3" at bounding box center [361, 153] width 230 height 10
select select "1"
click at [246, 148] on select "Please Choose One 1 2 3" at bounding box center [361, 153] width 230 height 10
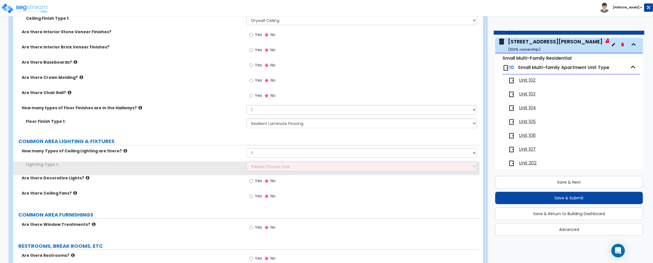
click at [264, 166] on select "Please Choose One LED Surface-Mounted LED Recessed Fluorescent Surface-Mounted …" at bounding box center [361, 167] width 230 height 10
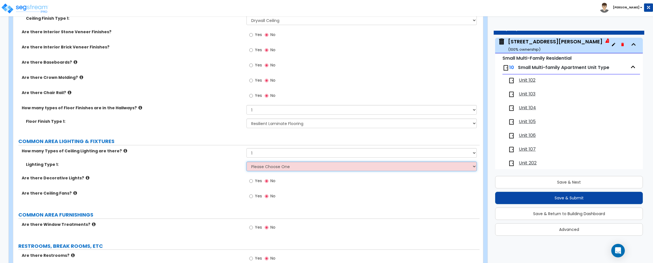
select select "5"
click at [246, 162] on select "Please Choose One LED Surface-Mounted LED Recessed Fluorescent Surface-Mounted …" at bounding box center [361, 167] width 230 height 10
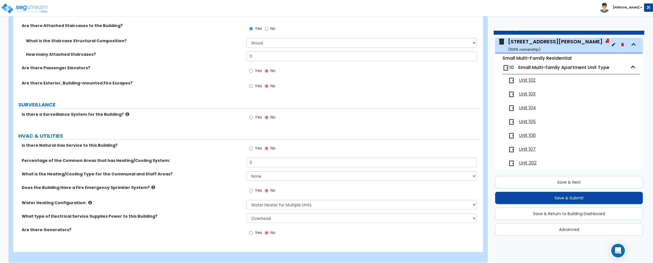
scroll to position [1468, 0]
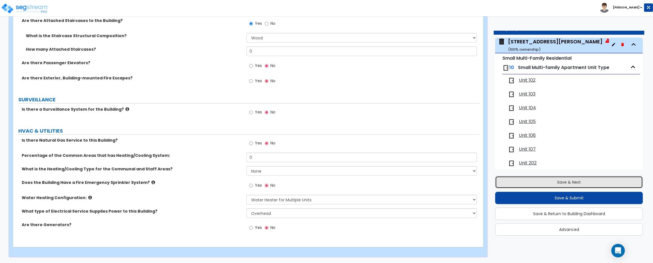
click at [592, 180] on button "Save & Next" at bounding box center [569, 182] width 148 height 12
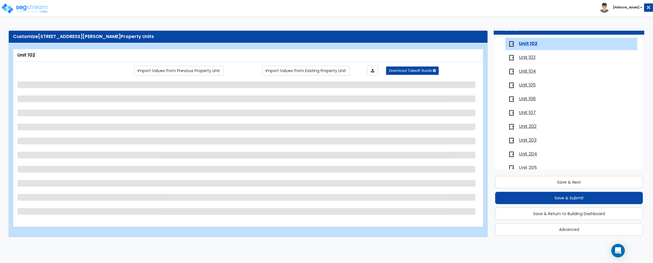
select select "1"
select select "7"
select select "2"
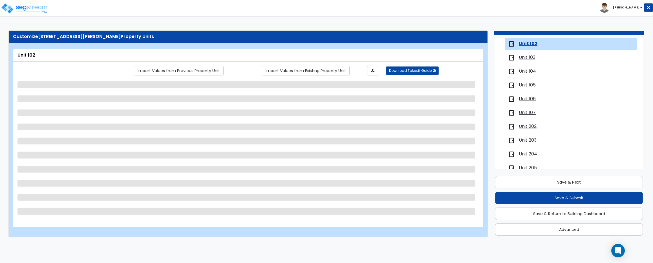
select select "3"
select select "2"
select select "5"
select select "2"
select select "1"
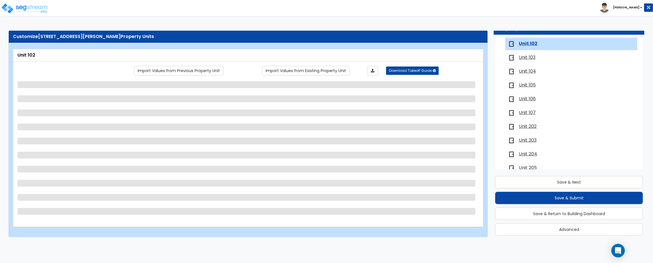
select select "1"
select select "6"
select select "3"
select select "1"
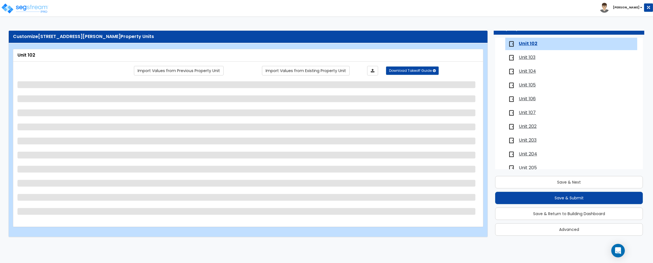
select select "1"
select select "2"
select select "7"
select select "2"
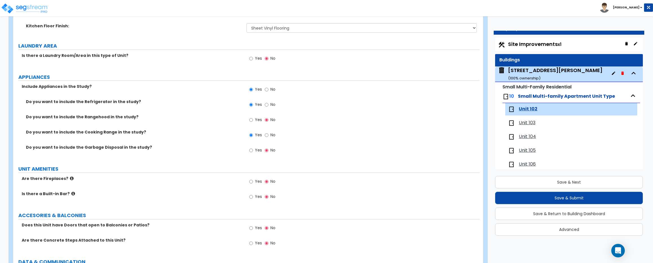
scroll to position [925, 0]
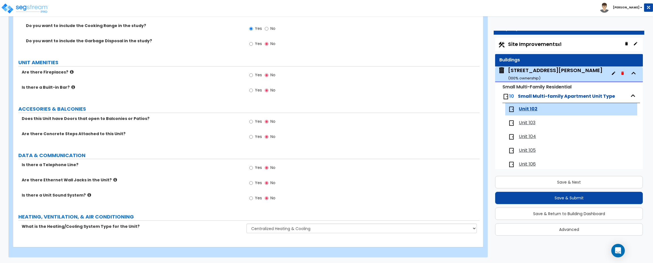
click at [527, 123] on span "Unit 103" at bounding box center [527, 123] width 17 height 6
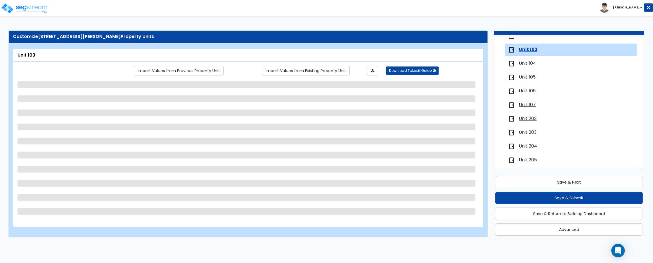
scroll to position [77, 0]
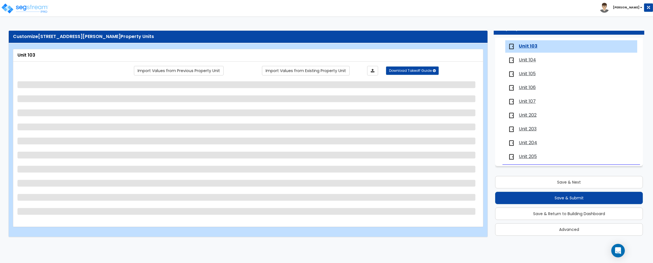
select select "1"
select select "7"
select select "2"
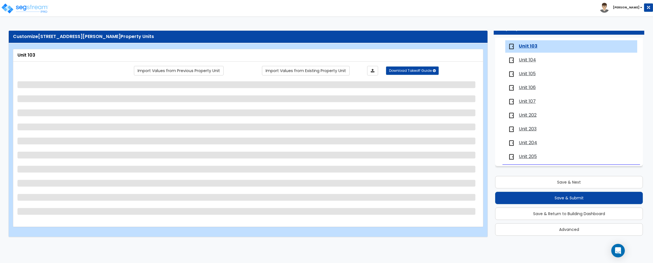
select select "3"
select select "1"
select select "5"
select select "2"
select select "1"
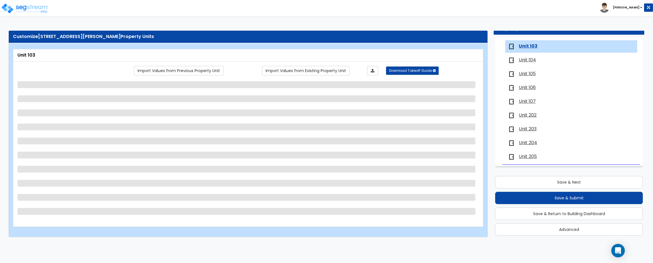
select select "1"
select select "6"
select select "3"
select select "1"
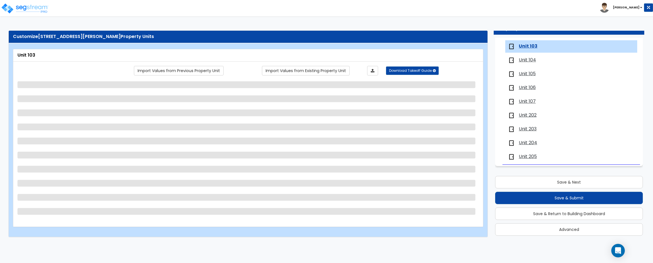
select select "1"
select select "2"
select select "7"
select select "2"
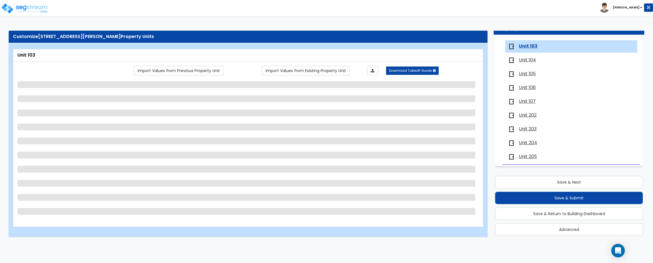
select select "2"
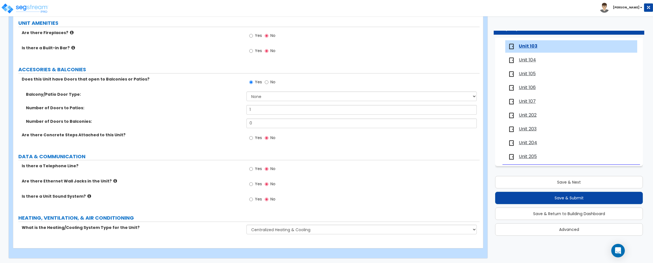
scroll to position [1080, 0]
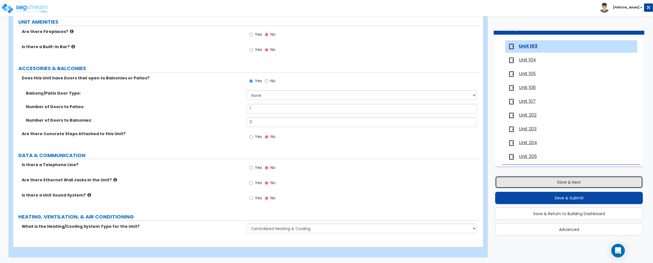
click at [569, 183] on button "Save & Next" at bounding box center [569, 182] width 148 height 12
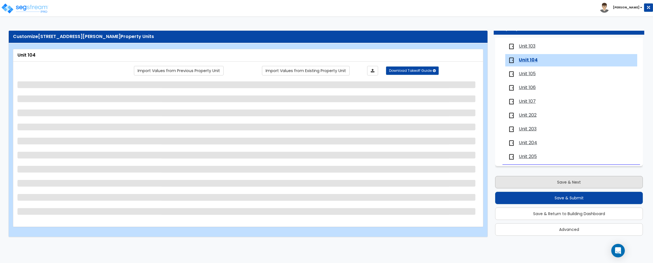
scroll to position [0, 0]
click at [569, 183] on button "Save & Next" at bounding box center [569, 182] width 148 height 12
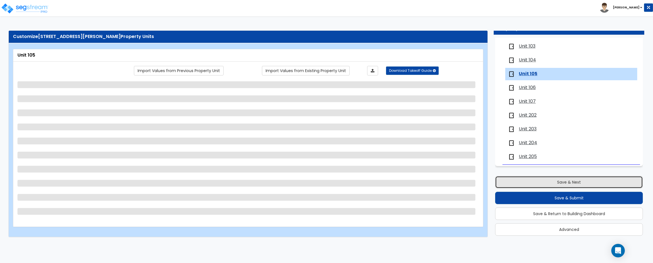
click at [569, 183] on button "Save & Next" at bounding box center [569, 182] width 148 height 12
select select "1"
select select "7"
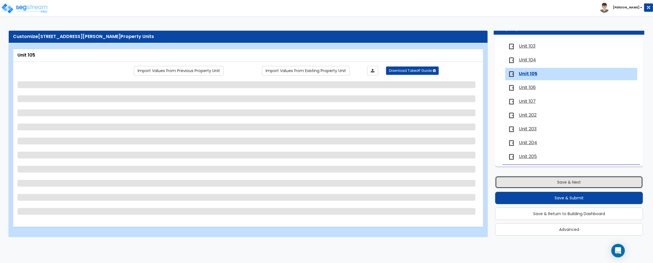
select select "2"
select select "3"
select select "2"
select select "5"
select select "2"
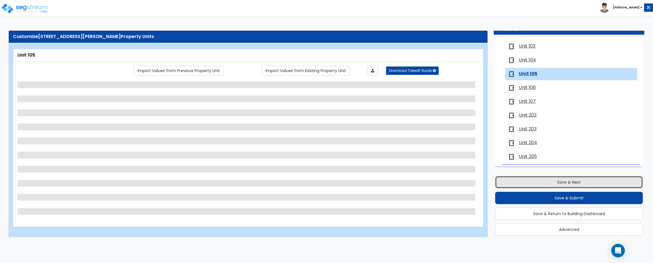
select select "1"
select select "6"
select select "3"
select select "1"
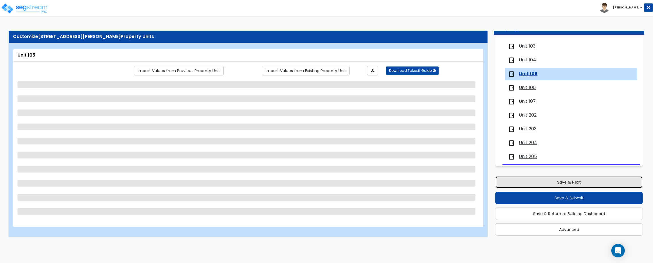
select select "1"
select select "2"
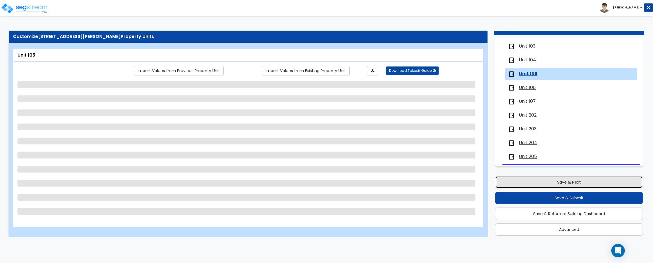
select select "7"
select select "2"
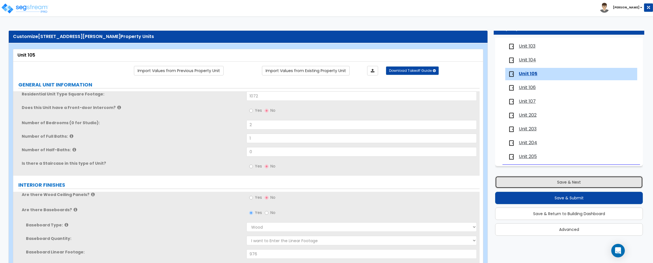
click at [569, 183] on button "Save & Next" at bounding box center [569, 182] width 148 height 12
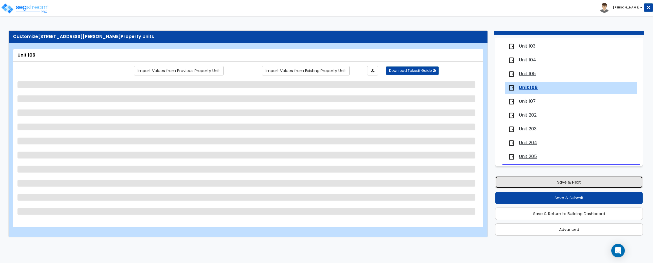
click at [569, 183] on button "Save & Next" at bounding box center [569, 182] width 148 height 12
select select "1"
select select "7"
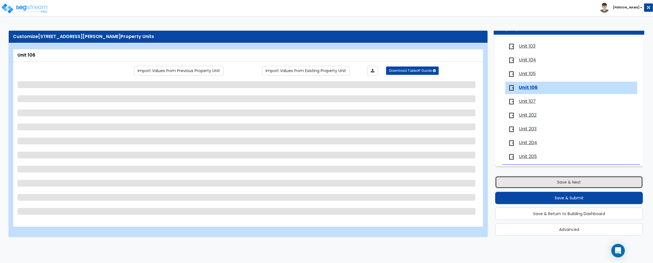
select select "2"
select select "3"
select select "2"
select select "5"
select select "2"
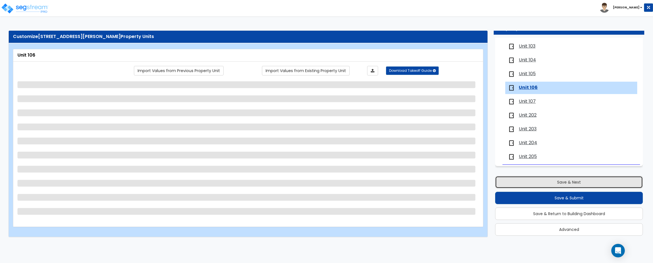
select select "1"
select select "6"
select select "3"
select select "1"
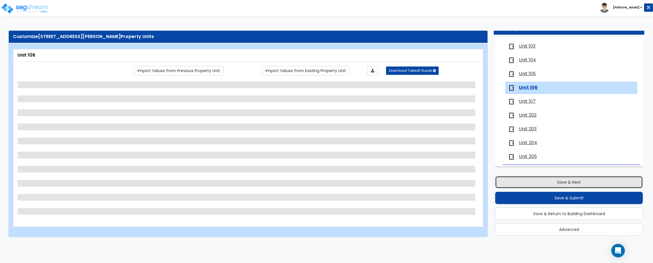
select select "2"
select select "7"
select select "2"
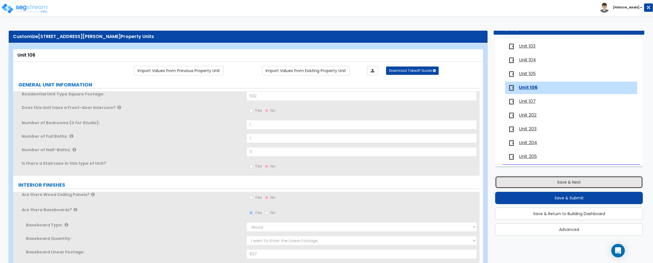
click at [569, 183] on button "Save & Next" at bounding box center [569, 182] width 148 height 12
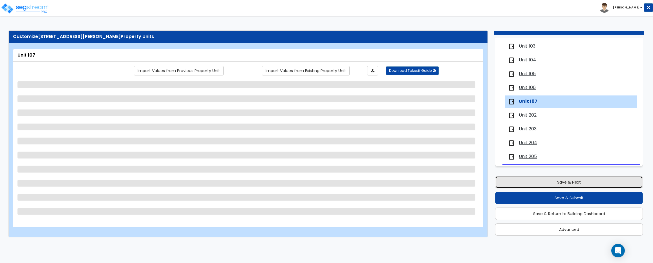
click at [569, 183] on button "Save & Next" at bounding box center [569, 182] width 148 height 12
select select "1"
select select "7"
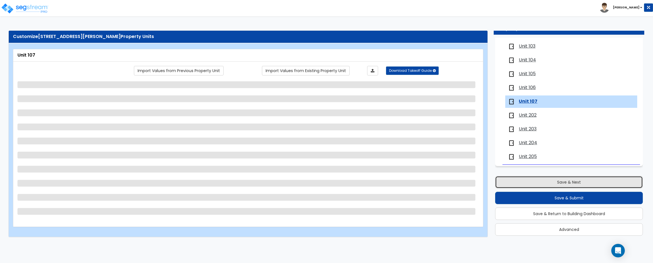
select select "2"
select select "3"
select select "2"
select select "5"
select select "2"
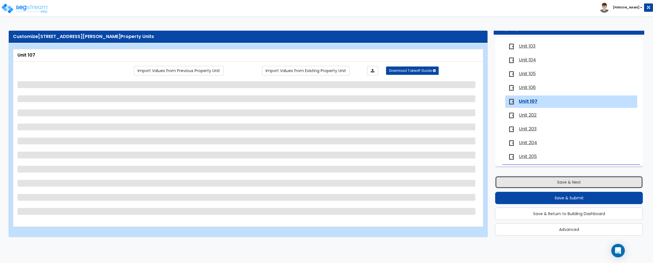
select select "1"
select select "3"
select select "1"
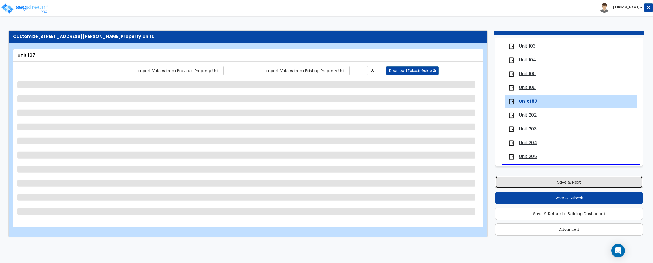
select select "1"
select select "2"
select select "7"
select select "2"
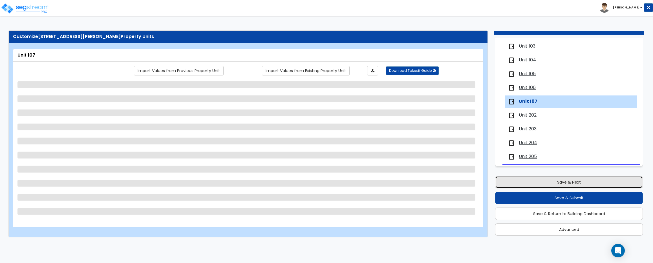
select select "2"
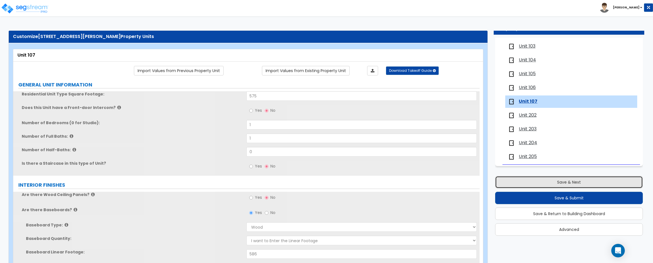
click at [569, 183] on button "Save & Next" at bounding box center [569, 182] width 148 height 12
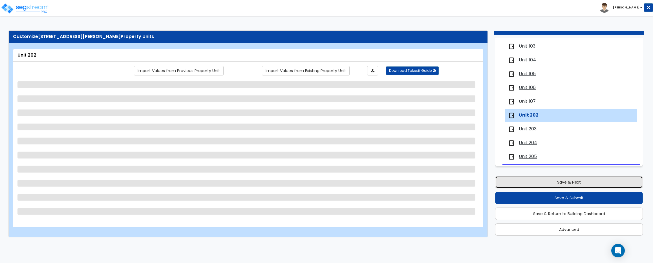
click at [569, 183] on button "Save & Next" at bounding box center [569, 182] width 148 height 12
select select "3"
select select "7"
select select "2"
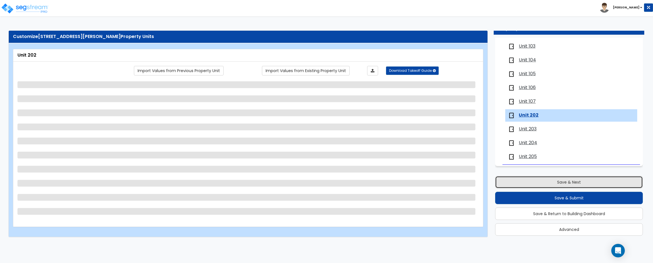
select select "3"
select select "2"
select select "5"
select select "2"
select select "1"
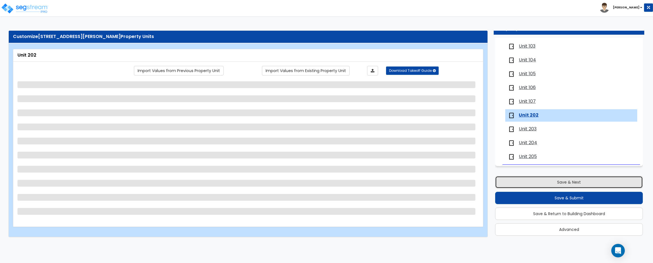
select select "1"
select select "6"
select select "3"
select select "1"
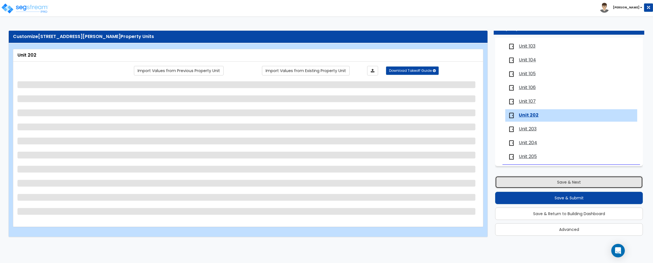
select select "1"
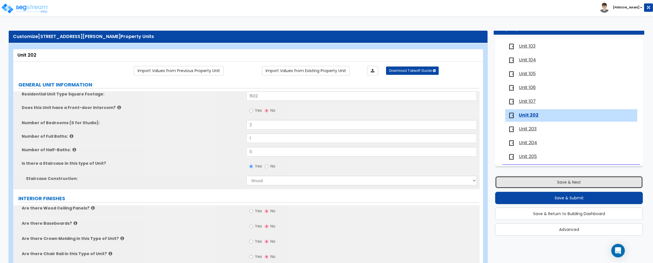
click at [569, 183] on button "Save & Next" at bounding box center [569, 182] width 148 height 12
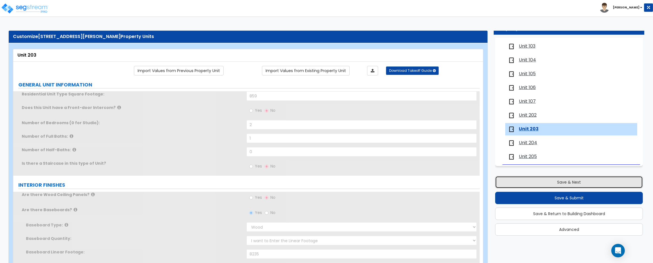
click at [569, 183] on button "Save & Next" at bounding box center [569, 182] width 148 height 12
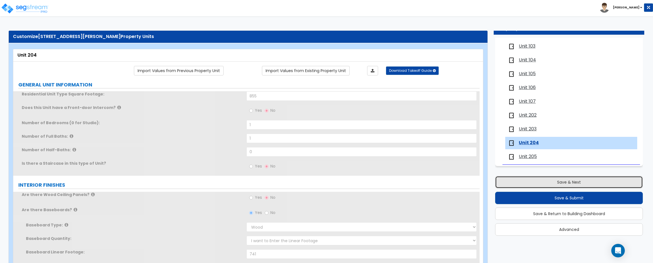
click at [569, 183] on button "Save & Next" at bounding box center [569, 182] width 148 height 12
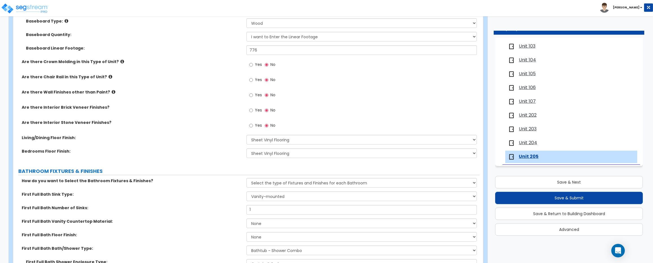
scroll to position [213, 0]
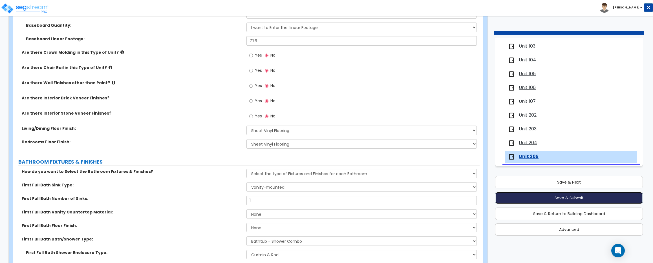
click at [586, 200] on button "Save & Submit" at bounding box center [569, 198] width 148 height 12
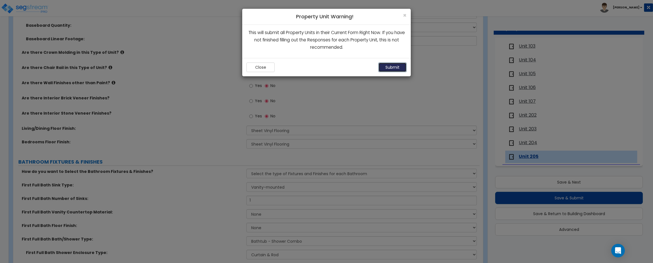
click at [393, 67] on button "Submit" at bounding box center [392, 68] width 28 height 10
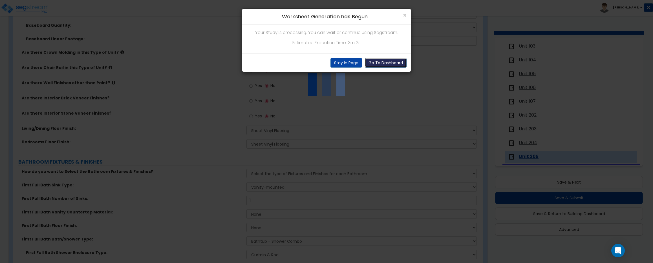
click at [374, 61] on button "Go To Dashboard" at bounding box center [386, 63] width 42 height 10
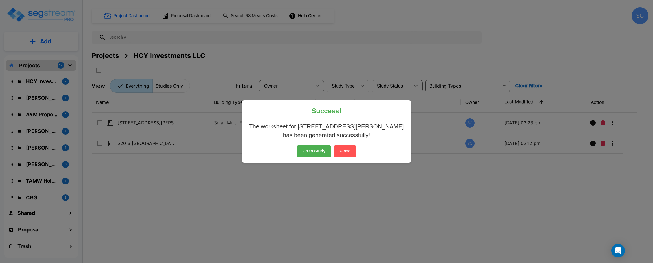
click at [317, 145] on button "Go to Study" at bounding box center [314, 151] width 34 height 12
click at [315, 149] on button "Go to Study" at bounding box center [314, 151] width 34 height 12
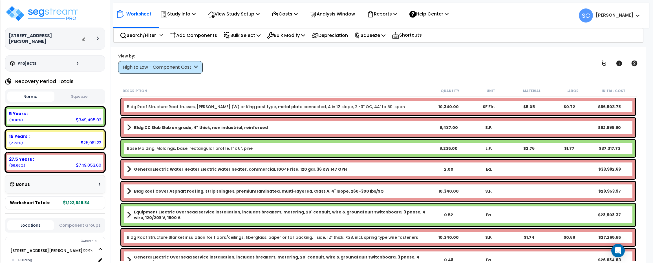
click at [88, 92] on button "Squeeze" at bounding box center [79, 97] width 47 height 10
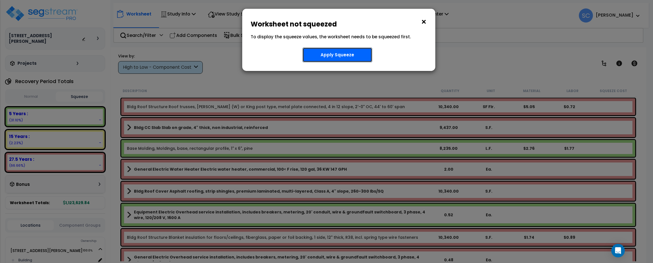
click at [344, 61] on button "Apply Squeeze" at bounding box center [337, 55] width 70 height 15
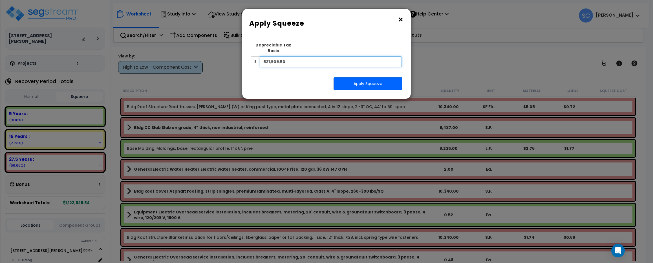
click at [295, 59] on input "521,909.50" at bounding box center [331, 61] width 142 height 11
type input "417,527"
click at [368, 80] on button "Apply Squeeze" at bounding box center [367, 83] width 69 height 13
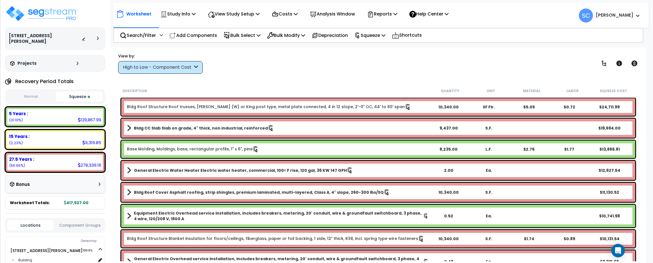
click at [86, 92] on button "Squeeze" at bounding box center [79, 97] width 47 height 10
click at [78, 98] on div "Normal Squeeze" at bounding box center [55, 96] width 100 height 15
click at [79, 94] on button "Squeeze" at bounding box center [79, 97] width 47 height 10
drag, startPoint x: 35, startPoint y: 89, endPoint x: 42, endPoint y: 90, distance: 7.4
click at [36, 92] on button "Normal" at bounding box center [30, 97] width 47 height 10
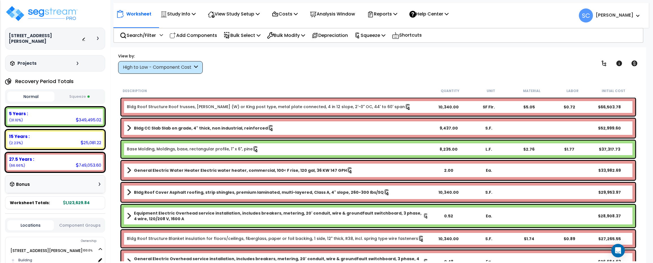
click at [79, 92] on button "Squeeze" at bounding box center [79, 97] width 47 height 10
click at [50, 11] on img at bounding box center [41, 13] width 73 height 17
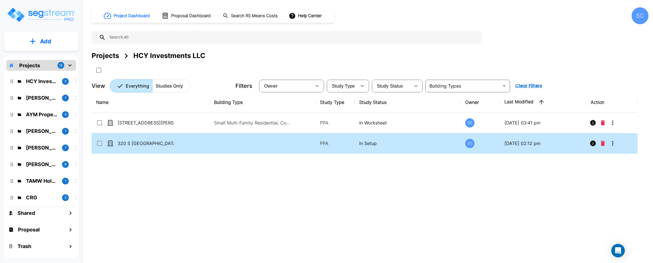
click at [152, 141] on p "320 S [GEOGRAPHIC_DATA]" at bounding box center [146, 143] width 56 height 7
checkbox input "true"
click at [152, 141] on p "320 S [GEOGRAPHIC_DATA]" at bounding box center [146, 143] width 56 height 7
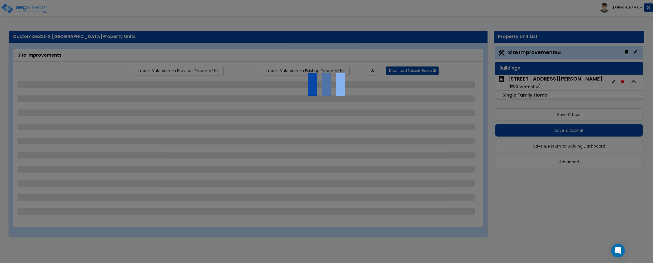
select select "2"
select select "1"
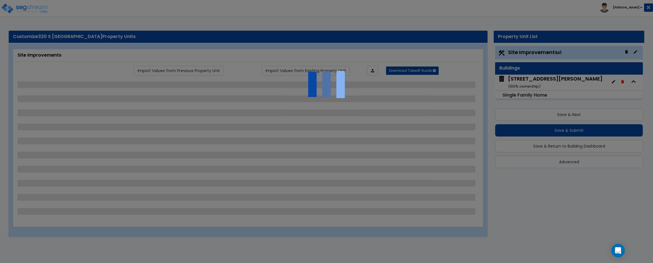
select select "1"
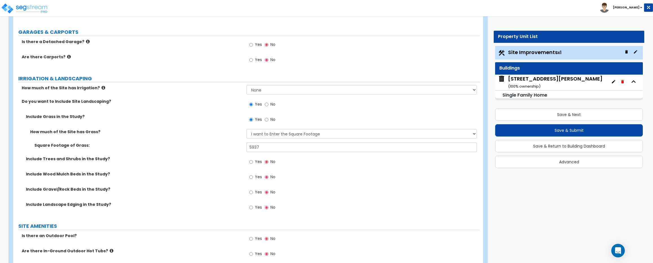
scroll to position [330, 0]
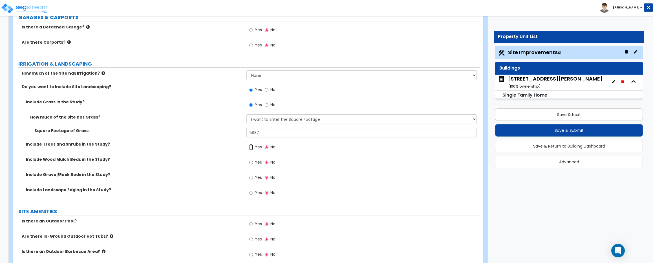
click at [250, 149] on input "Yes" at bounding box center [251, 147] width 4 height 6
radio input "true"
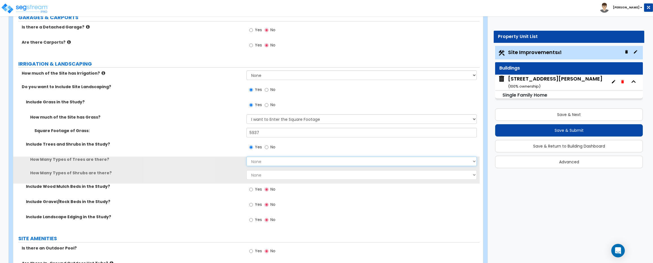
click at [255, 159] on select "None 1 2 3" at bounding box center [361, 162] width 230 height 10
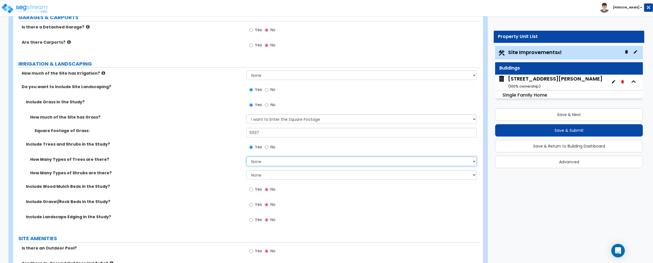
select select "1"
click at [246, 157] on select "None 1 2 3" at bounding box center [361, 162] width 230 height 10
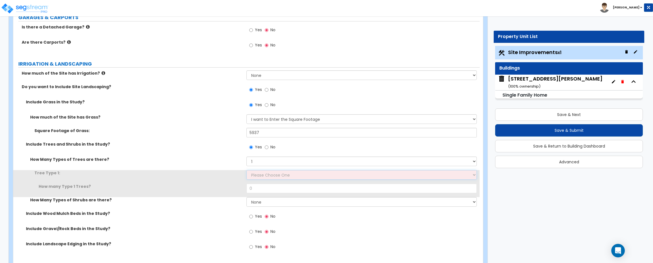
click at [262, 174] on select "Please Choose One Honey Locust Planetree Poplar Elm Hawthorn Linden Maple Red M…" at bounding box center [361, 175] width 230 height 10
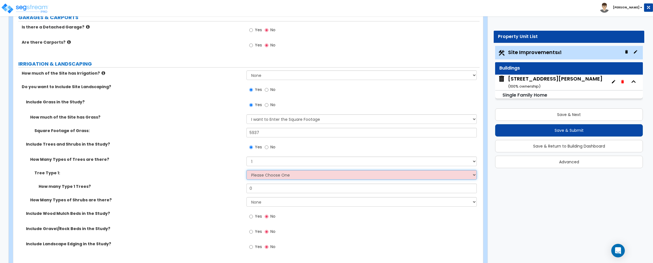
select select "4"
click at [246, 170] on select "Please Choose One Honey Locust Planetree Poplar Elm Hawthorn Linden Maple Red M…" at bounding box center [361, 175] width 230 height 10
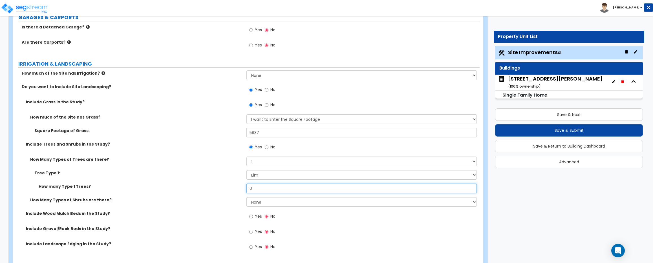
click at [262, 187] on input "0" at bounding box center [361, 189] width 230 height 10
click at [262, 188] on input "0" at bounding box center [361, 189] width 230 height 10
type input "1"
click at [198, 185] on label "How many Type 1 Trees?" at bounding box center [141, 187] width 204 height 6
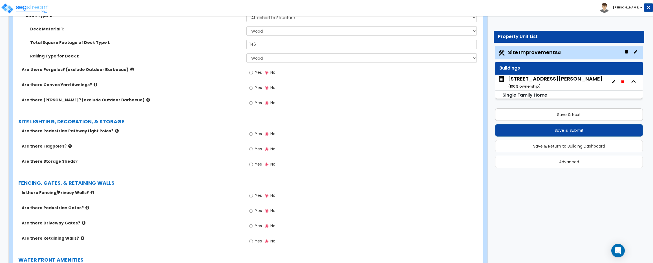
scroll to position [710, 0]
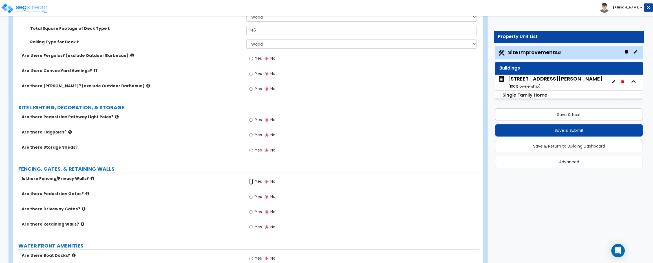
click at [253, 182] on input "Yes" at bounding box center [251, 182] width 4 height 6
radio input "true"
click at [252, 200] on input "Yes" at bounding box center [251, 197] width 4 height 6
radio input "true"
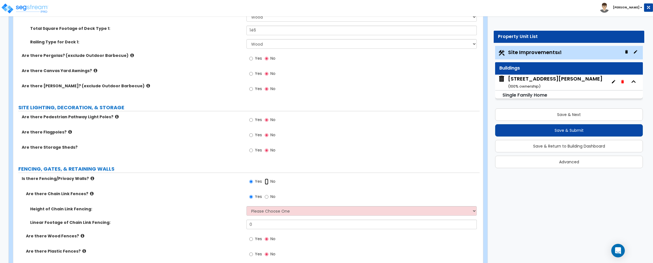
click at [266, 181] on input "No" at bounding box center [267, 182] width 4 height 6
radio input "false"
radio input "true"
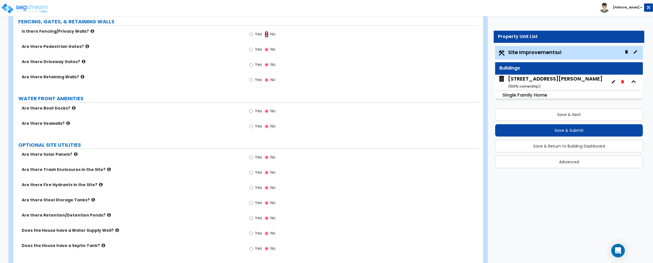
scroll to position [878, 0]
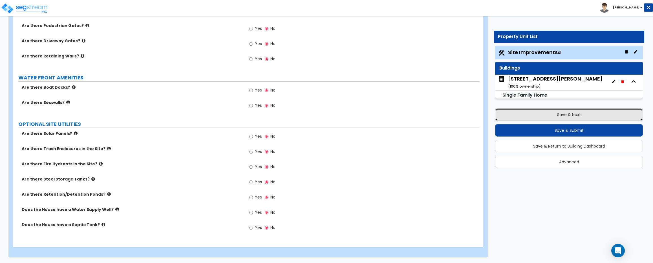
click at [576, 113] on button "Save & Next" at bounding box center [569, 115] width 148 height 12
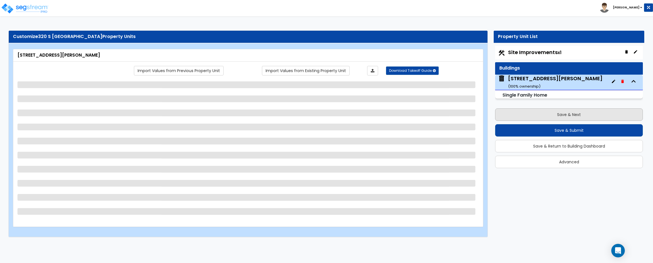
scroll to position [0, 0]
select select "1"
select select "8"
select select "1"
select select "3"
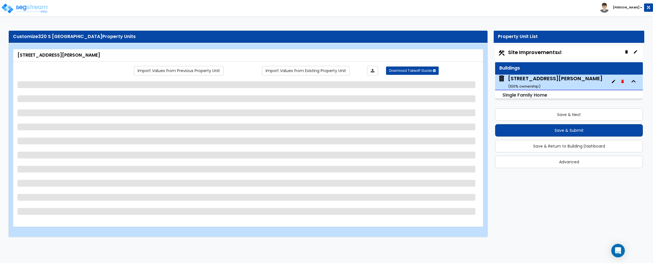
select select "3"
select select "1"
select select "5"
select select "1"
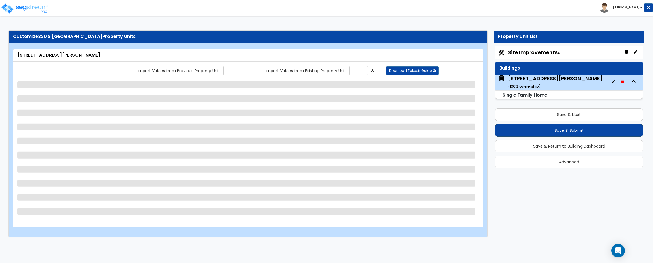
select select "1"
select select "2"
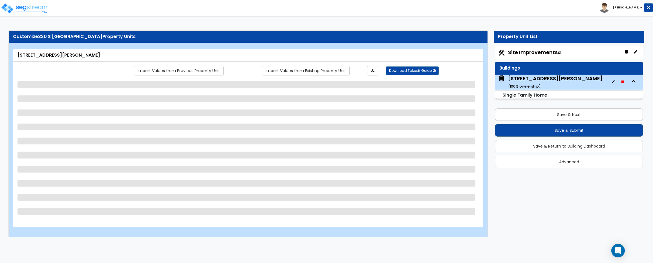
select select "1"
select select "6"
select select "1"
select select "6"
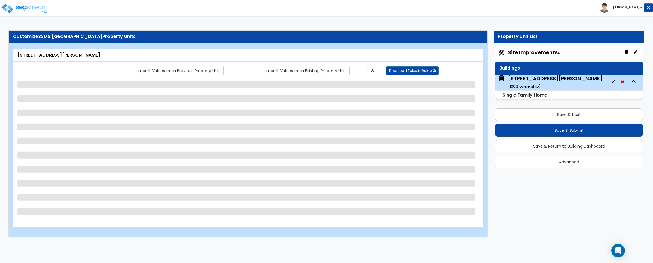
select select "1"
select select "2"
select select "3"
select select "5"
select select "3"
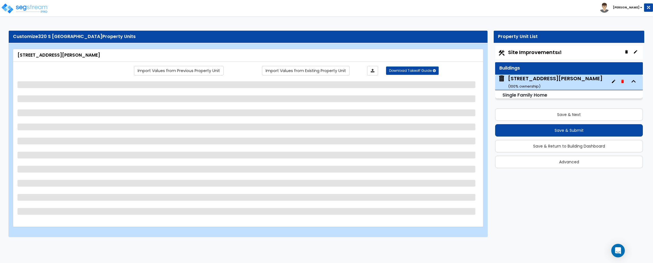
select select "1"
select select "3"
select select "2"
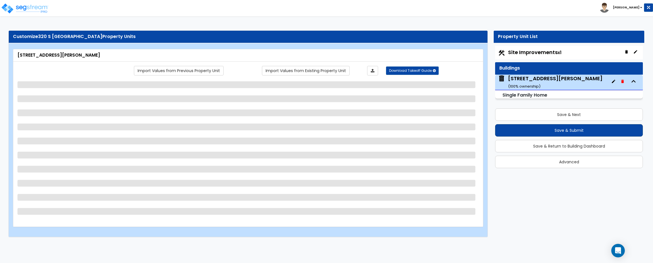
select select "1"
select select "3"
select select "2"
select select "1"
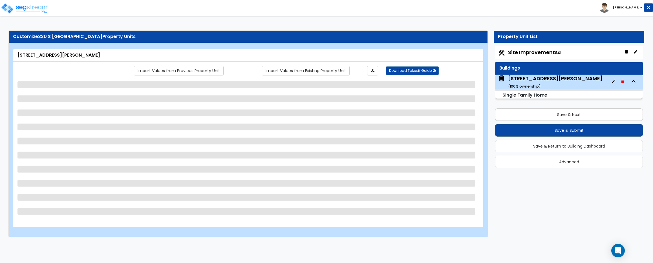
select select "1"
select select "3"
select select "1"
select select "2"
select select "1"
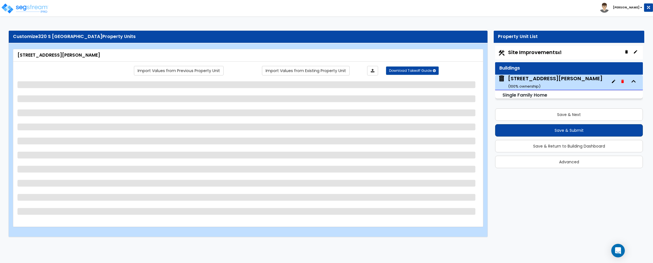
select select "2"
select select "1"
select select "2"
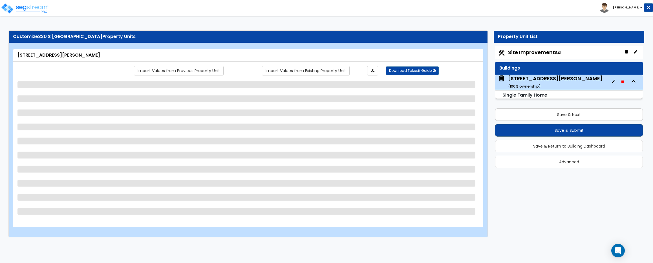
select select "1"
select select "2"
select select "1"
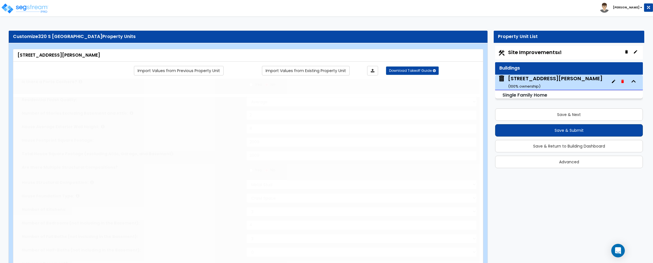
type input "2"
select select "2"
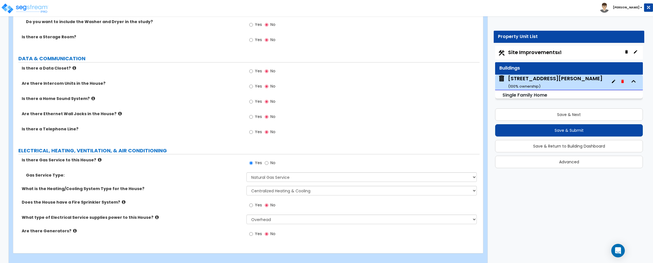
scroll to position [2410, 0]
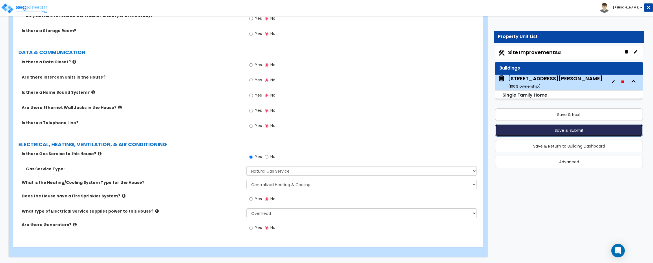
click at [578, 130] on button "Save & Submit" at bounding box center [569, 130] width 148 height 12
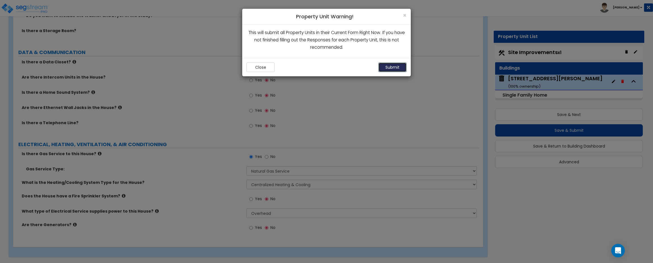
click at [386, 65] on button "Submit" at bounding box center [392, 68] width 28 height 10
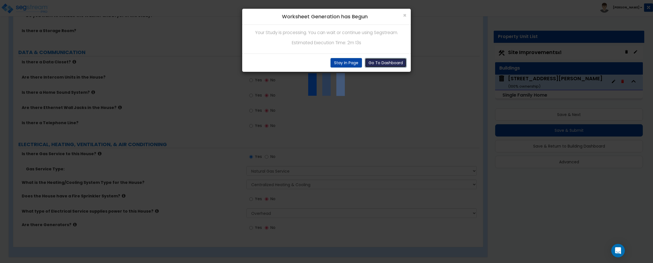
click at [393, 60] on button "Go To Dashboard" at bounding box center [386, 63] width 42 height 10
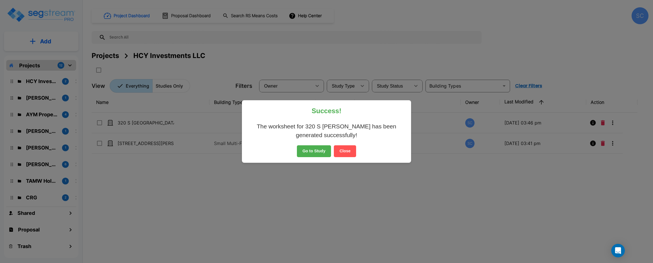
click at [311, 150] on button "Go to Study" at bounding box center [314, 151] width 34 height 12
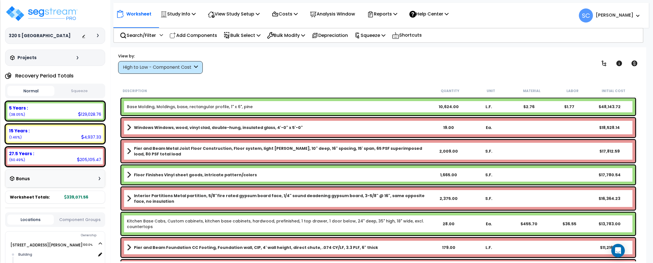
click at [80, 92] on button "Squeeze" at bounding box center [79, 91] width 47 height 10
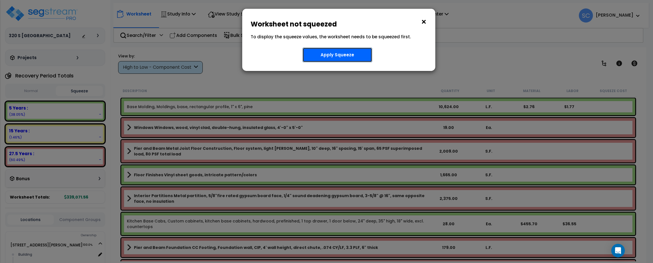
click at [336, 58] on button "Apply Squeeze" at bounding box center [337, 55] width 70 height 15
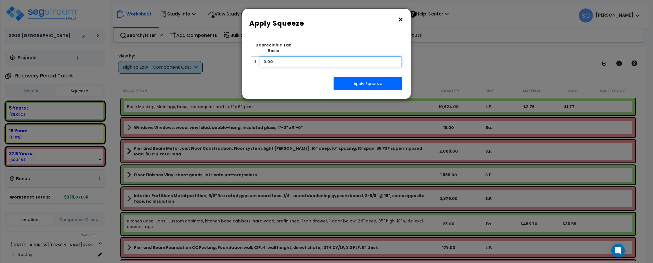
click at [321, 59] on input "0.00" at bounding box center [331, 61] width 142 height 11
type input "160,866"
click at [367, 77] on button "Apply Squeeze" at bounding box center [367, 83] width 69 height 13
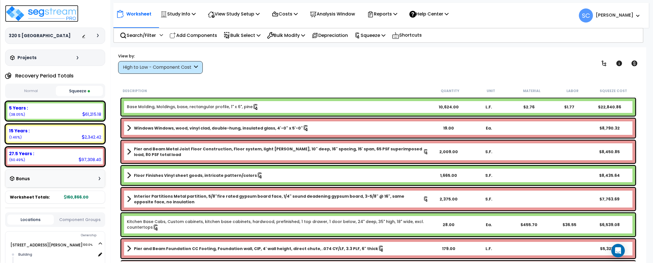
click at [60, 12] on img at bounding box center [41, 13] width 73 height 17
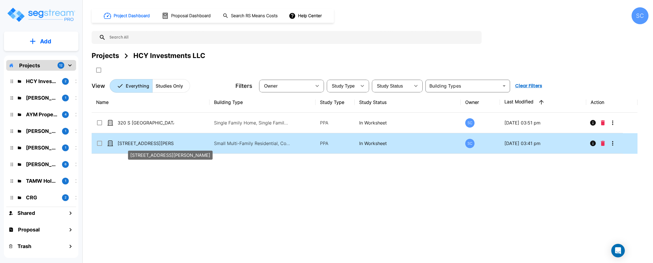
click at [154, 145] on p "[STREET_ADDRESS][PERSON_NAME]" at bounding box center [146, 143] width 56 height 7
checkbox input "true"
click at [154, 145] on p "[STREET_ADDRESS][PERSON_NAME]" at bounding box center [146, 143] width 56 height 7
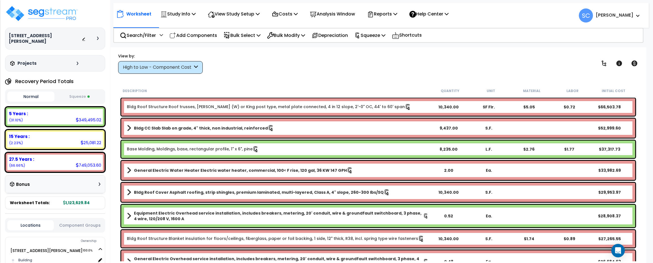
click at [87, 93] on button "Squeeze" at bounding box center [79, 97] width 47 height 10
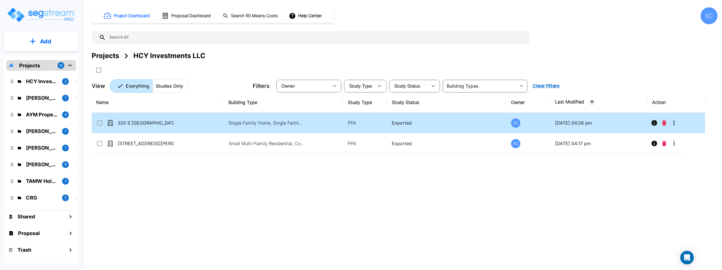
click at [324, 123] on td "Single Family Home, Single Family Home Site" at bounding box center [283, 123] width 119 height 21
checkbox input "true"
click at [324, 123] on td "Single Family Home, Single Family Home Site" at bounding box center [283, 123] width 119 height 21
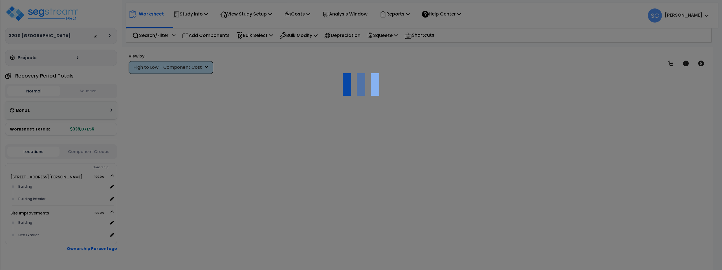
click at [344, 121] on div at bounding box center [361, 135] width 722 height 270
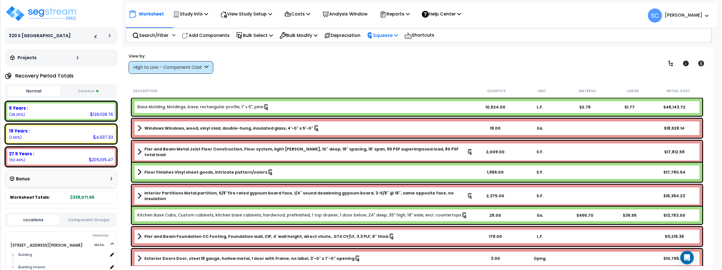
click at [391, 35] on p "Squeeze" at bounding box center [382, 36] width 31 height 8
click at [391, 47] on link "Re-squeeze" at bounding box center [392, 47] width 56 height 11
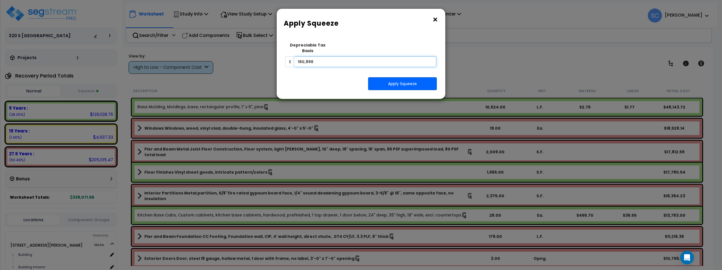
click at [324, 56] on input "160,866" at bounding box center [365, 61] width 142 height 11
click at [321, 56] on input "160,866" at bounding box center [365, 61] width 142 height 11
type input "275,866"
click at [398, 78] on button "Apply Squeeze" at bounding box center [402, 83] width 69 height 13
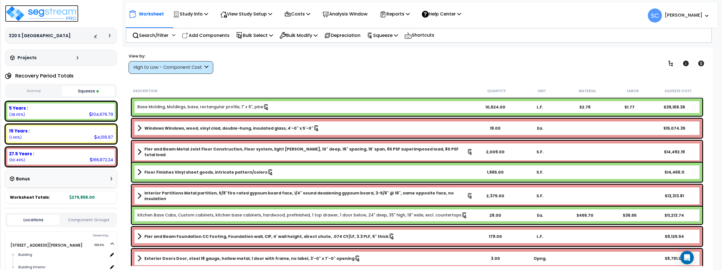
click at [58, 14] on img at bounding box center [41, 13] width 73 height 17
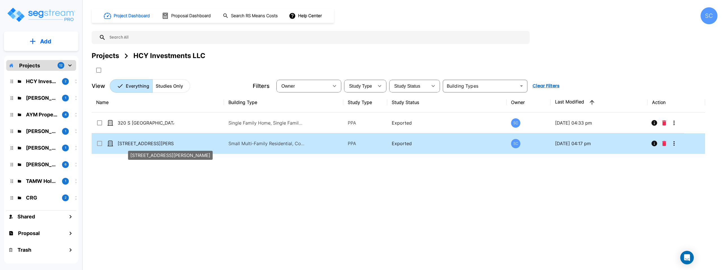
click at [153, 145] on p "[STREET_ADDRESS][PERSON_NAME]" at bounding box center [146, 143] width 56 height 7
checkbox input "true"
click at [153, 145] on p "[STREET_ADDRESS][PERSON_NAME]" at bounding box center [146, 143] width 56 height 7
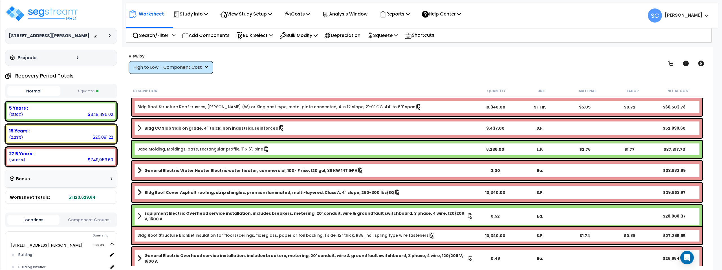
click at [92, 92] on button "Squeeze" at bounding box center [88, 91] width 53 height 10
click at [393, 35] on p "Squeeze" at bounding box center [382, 36] width 31 height 8
click at [393, 46] on link "Re-squeeze" at bounding box center [392, 47] width 56 height 11
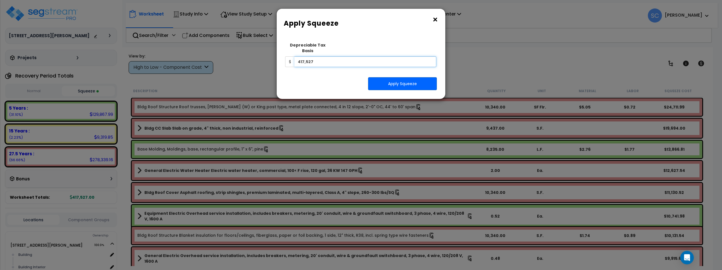
click at [326, 56] on input "417,527" at bounding box center [365, 61] width 142 height 11
click at [331, 56] on input "417,527" at bounding box center [365, 61] width 142 height 11
type input "632,027"
click at [399, 77] on button "Apply Squeeze" at bounding box center [402, 83] width 69 height 13
